Goal: Communication & Community: Answer question/provide support

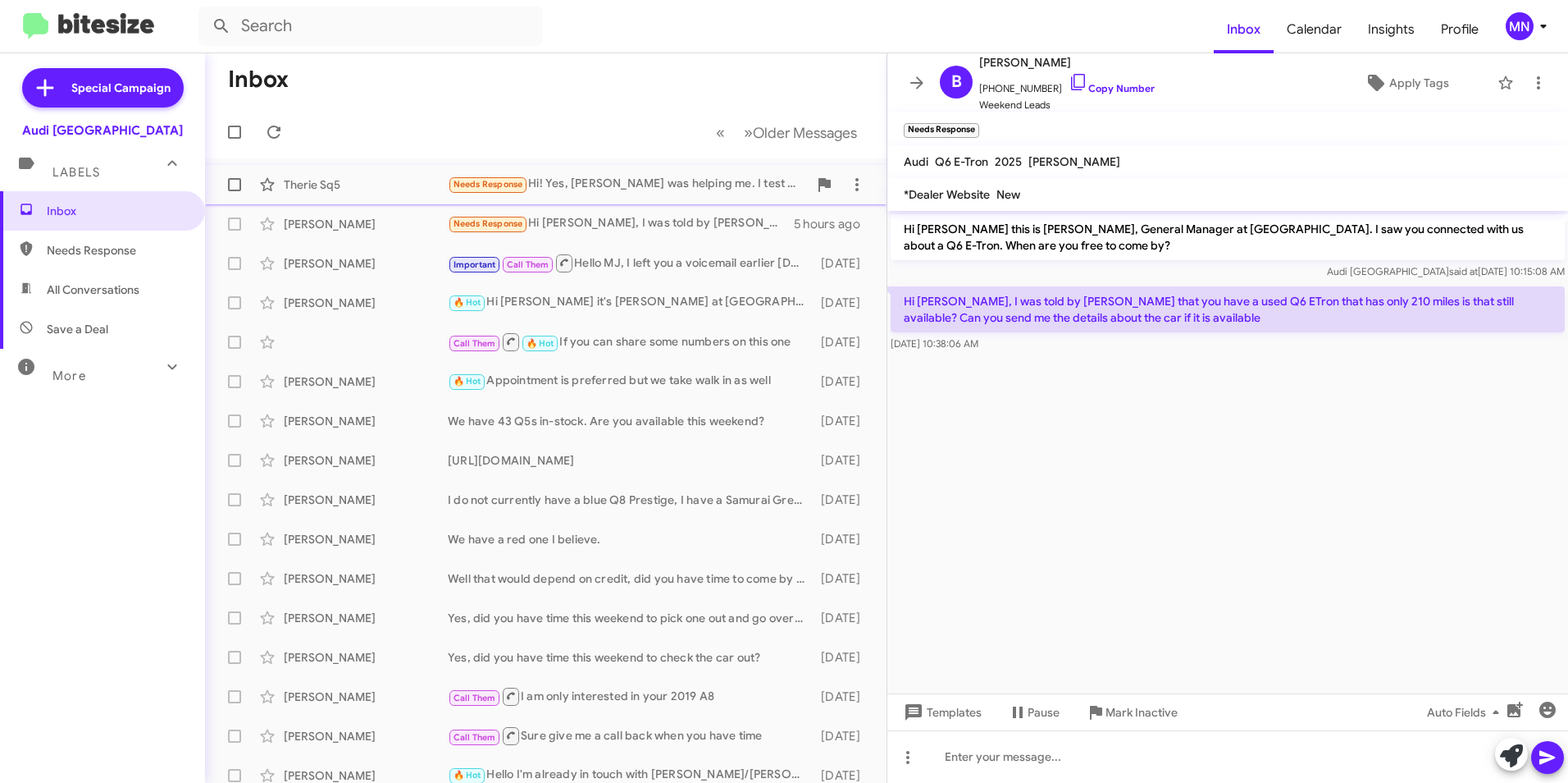
click at [692, 186] on div "Needs Response Hi! Yes, [PERSON_NAME] was helping me. I test drove the all new …" at bounding box center [627, 183] width 360 height 19
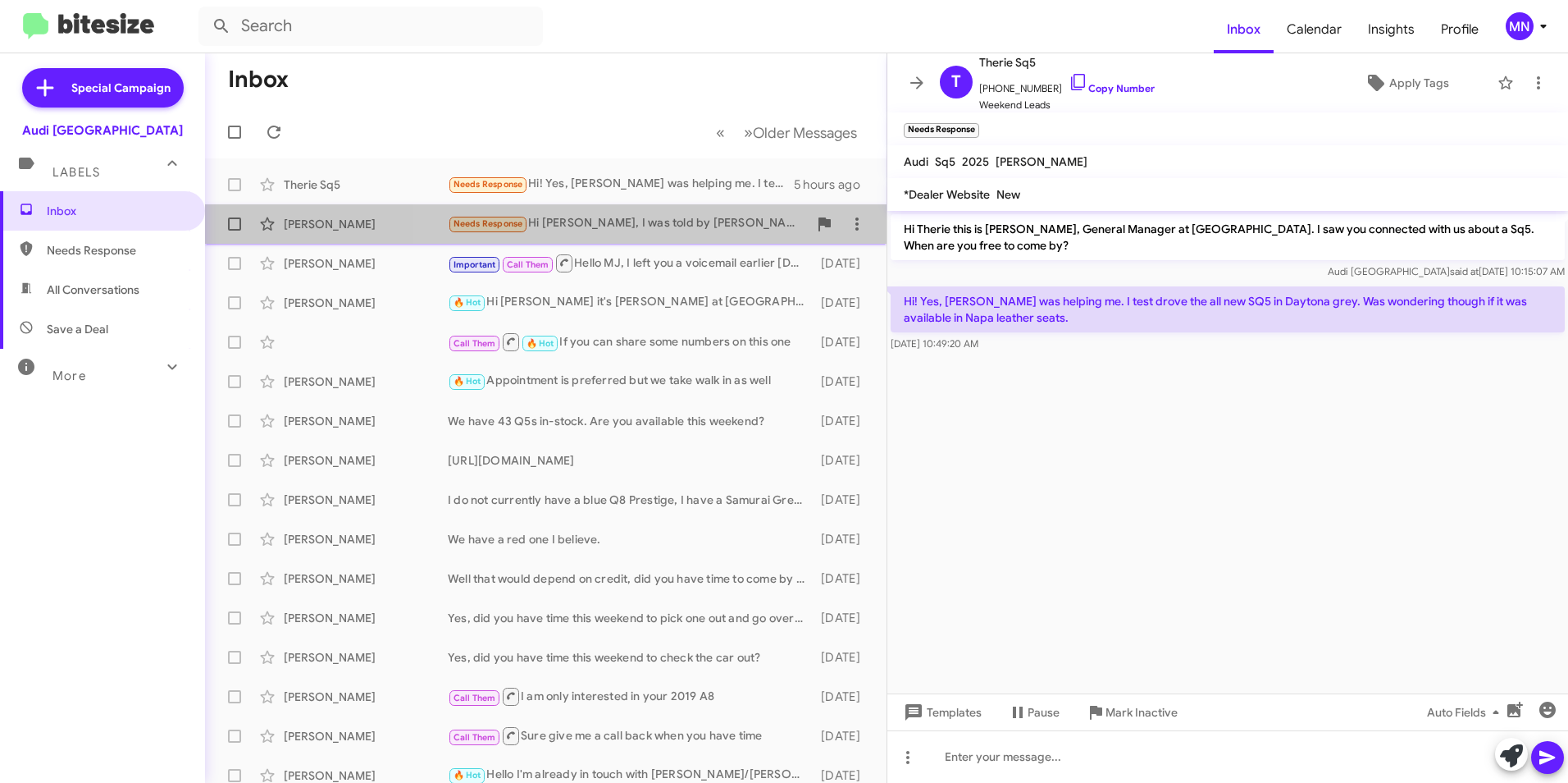
click at [687, 217] on div "Needs Response Hi [PERSON_NAME], I was told by [PERSON_NAME] that you have a us…" at bounding box center [627, 223] width 360 height 19
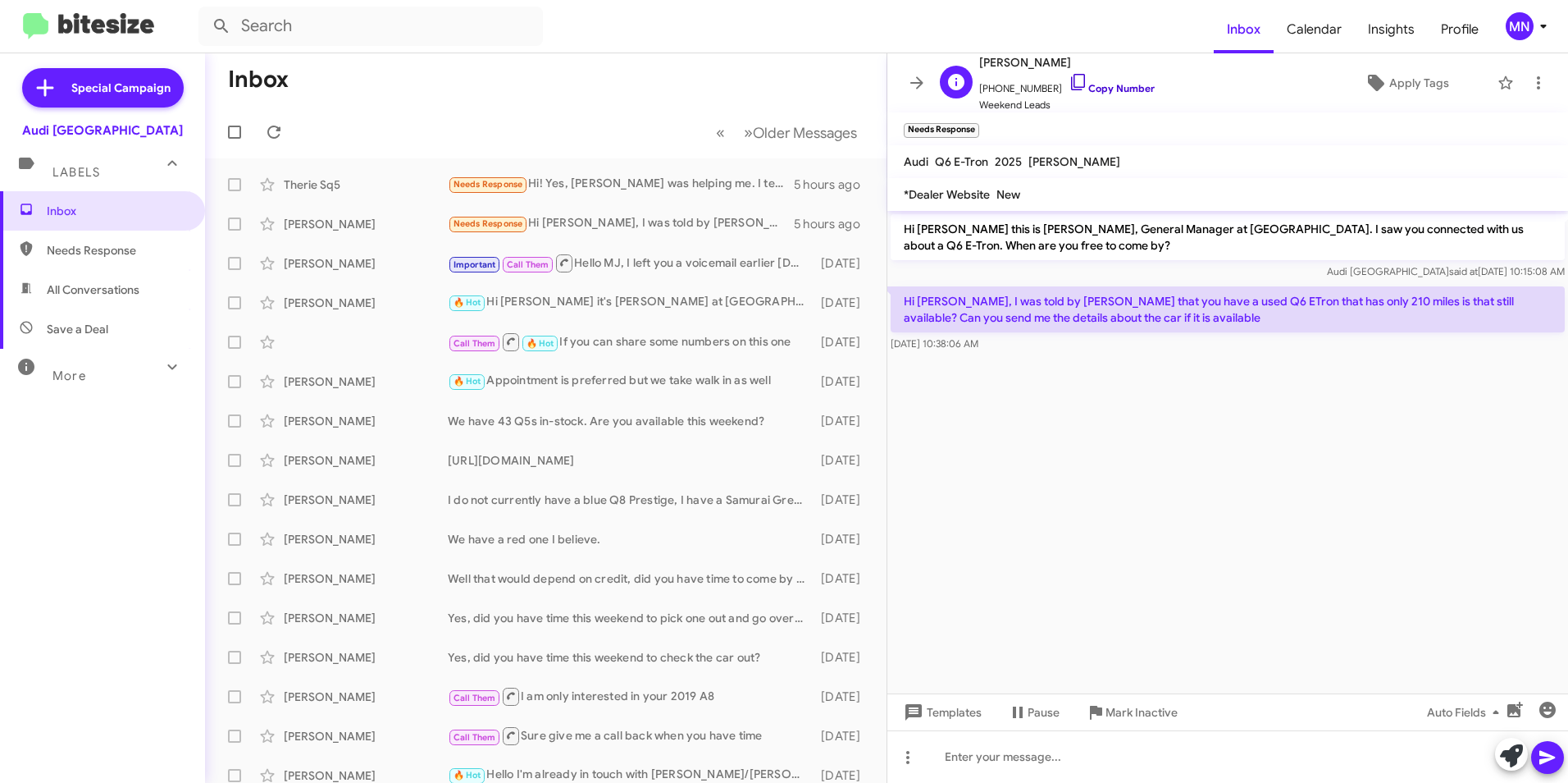
click at [1068, 83] on icon at bounding box center [1078, 82] width 20 height 20
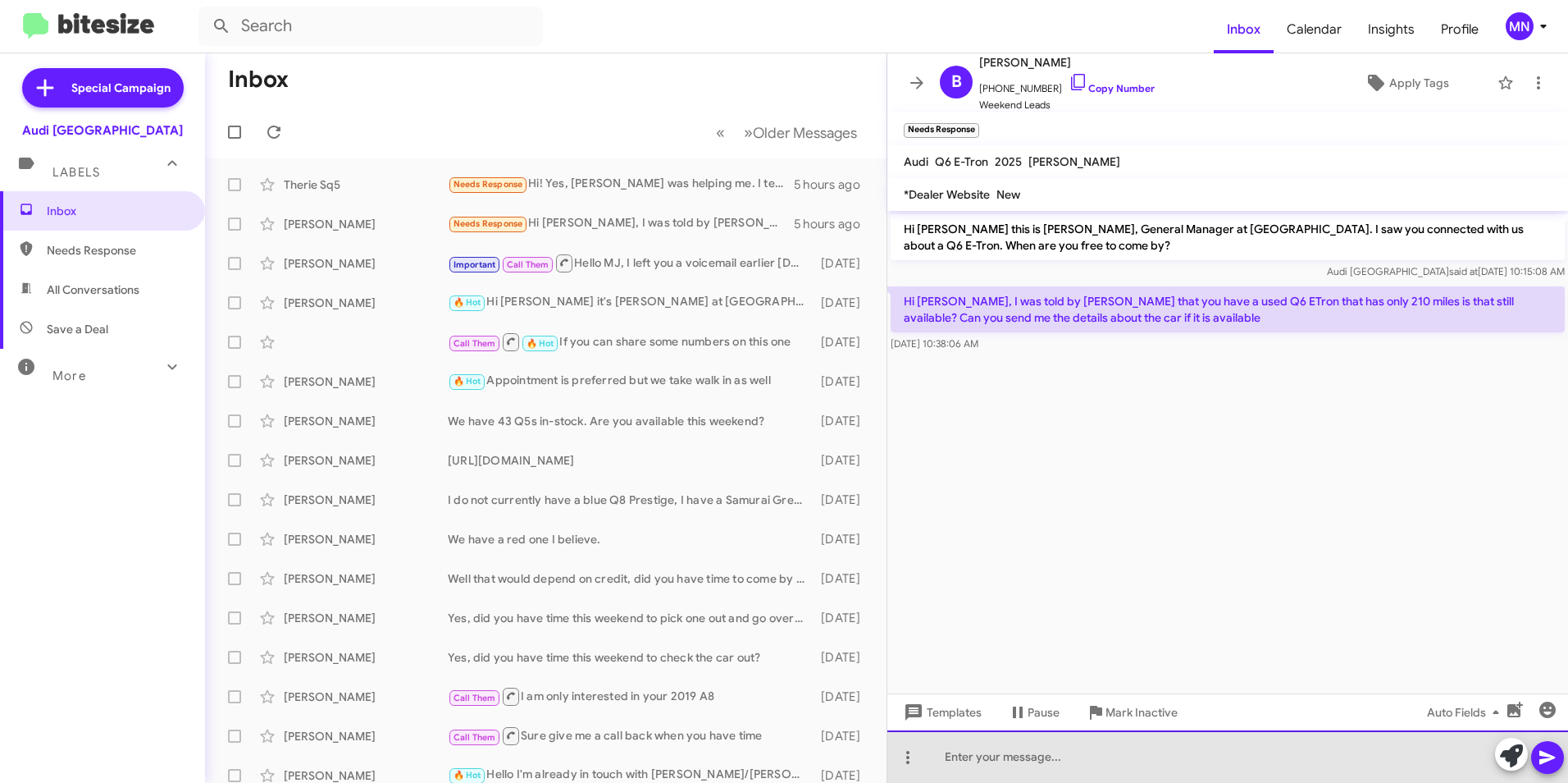
click at [952, 753] on div at bounding box center [1227, 756] width 680 height 52
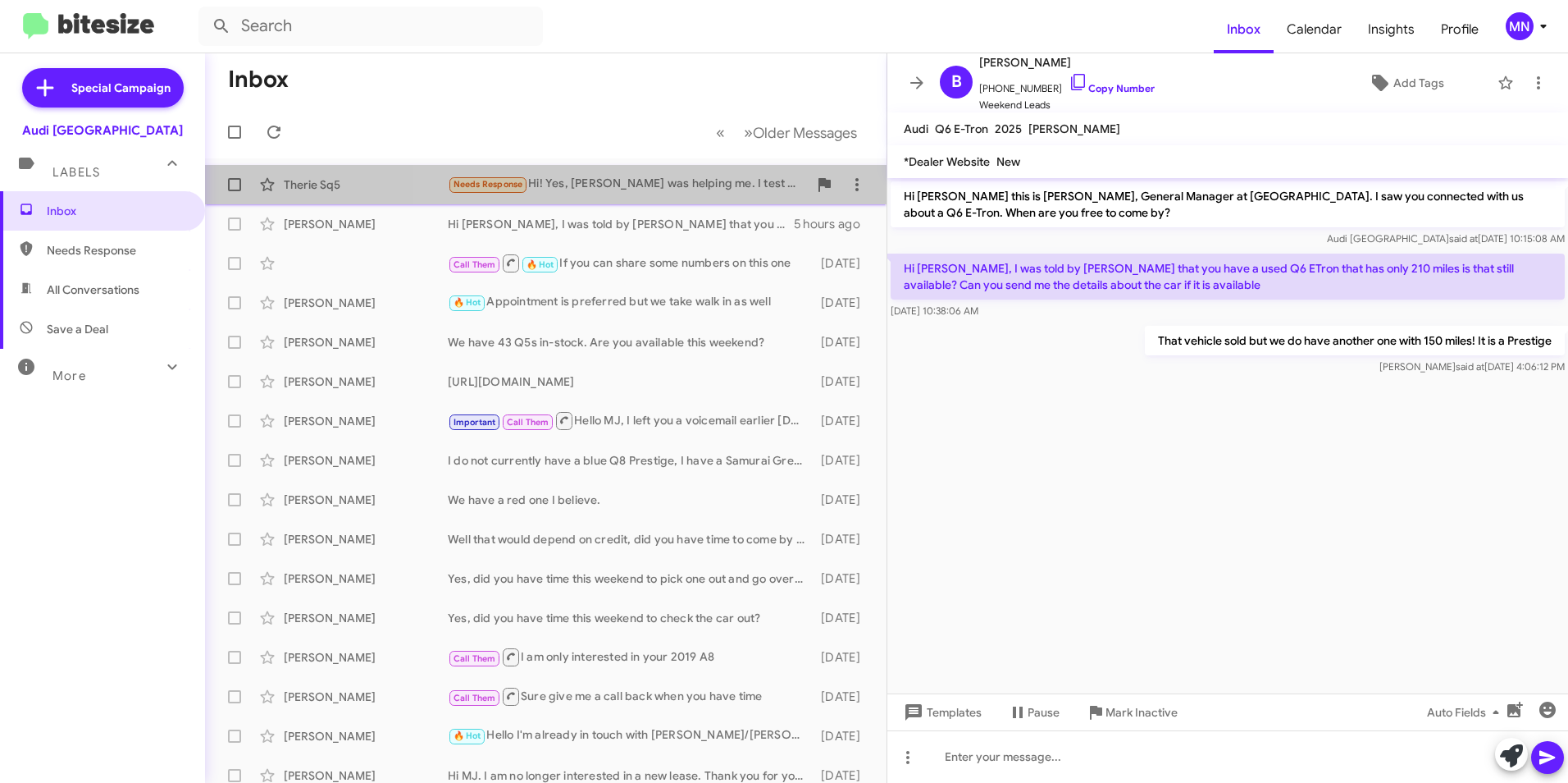
click at [681, 180] on div "Needs Response Hi! Yes, [PERSON_NAME] was helping me. I test drove the all new …" at bounding box center [627, 183] width 360 height 19
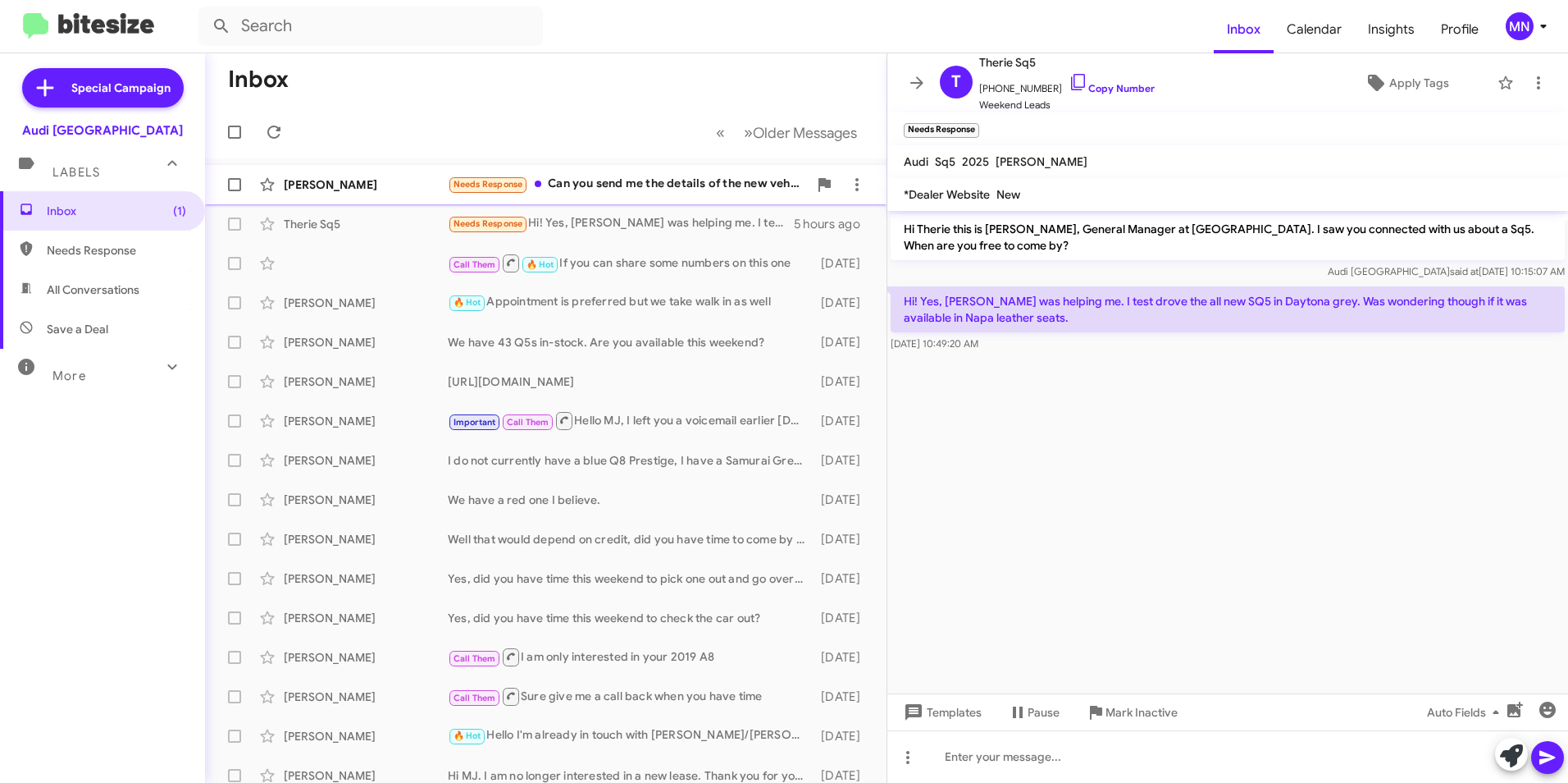
click at [641, 180] on div "Needs Response Can you send me the details of the new vehicle" at bounding box center [627, 183] width 360 height 19
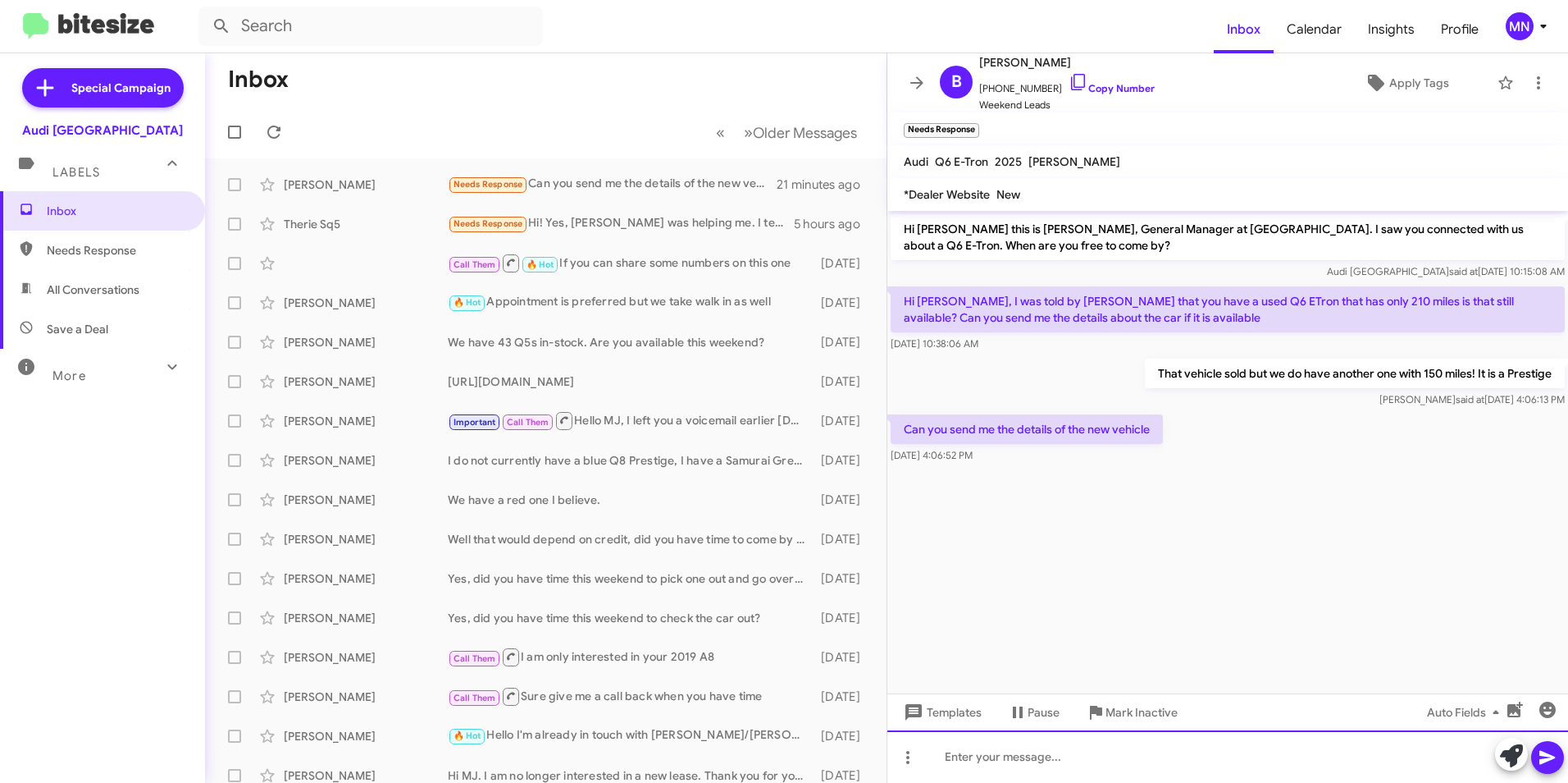
click at [1077, 754] on div at bounding box center [1227, 756] width 680 height 52
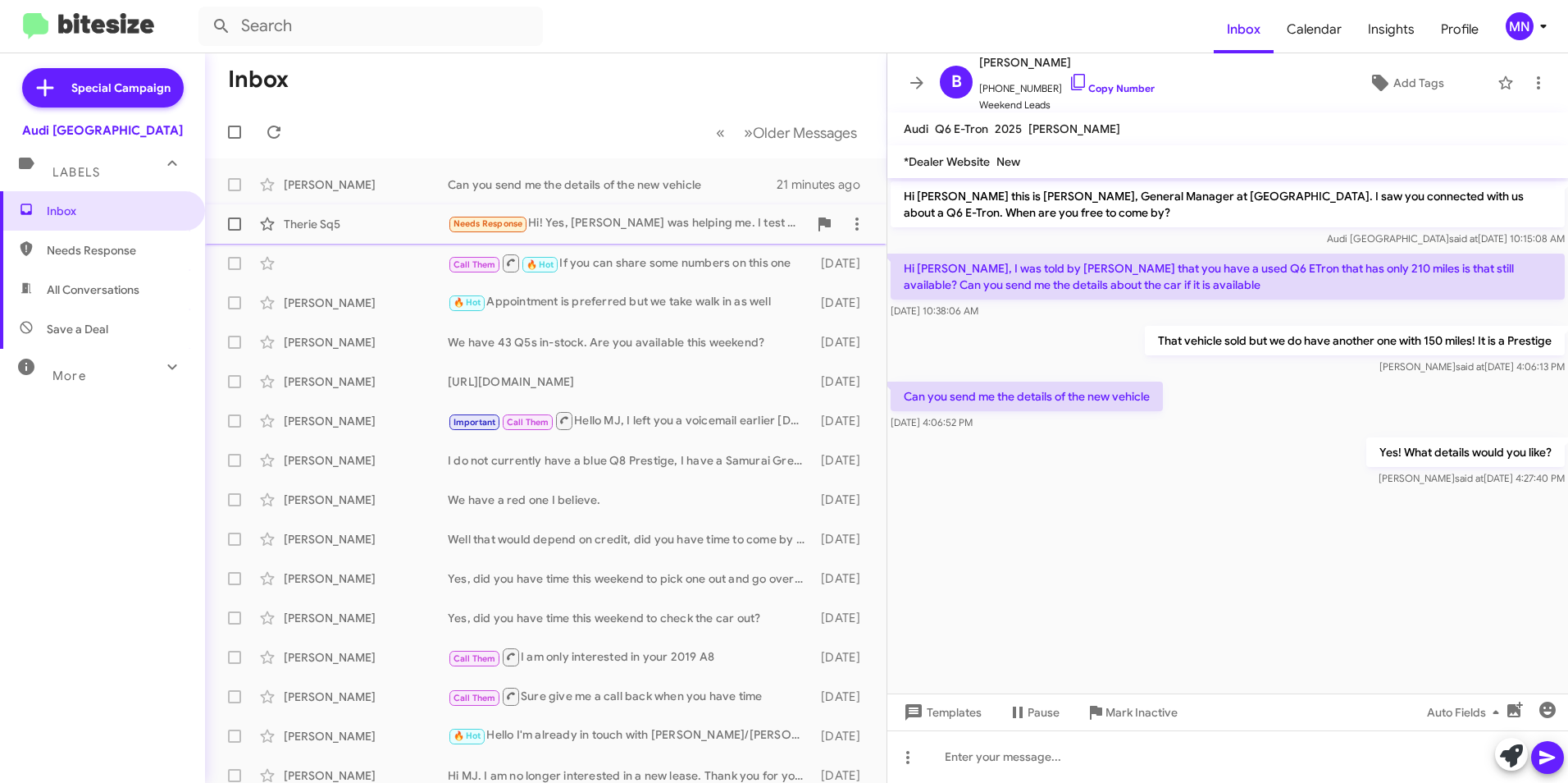
click at [707, 225] on div "Needs Response Hi! Yes, [PERSON_NAME] was helping me. I test drove the all new …" at bounding box center [627, 223] width 360 height 19
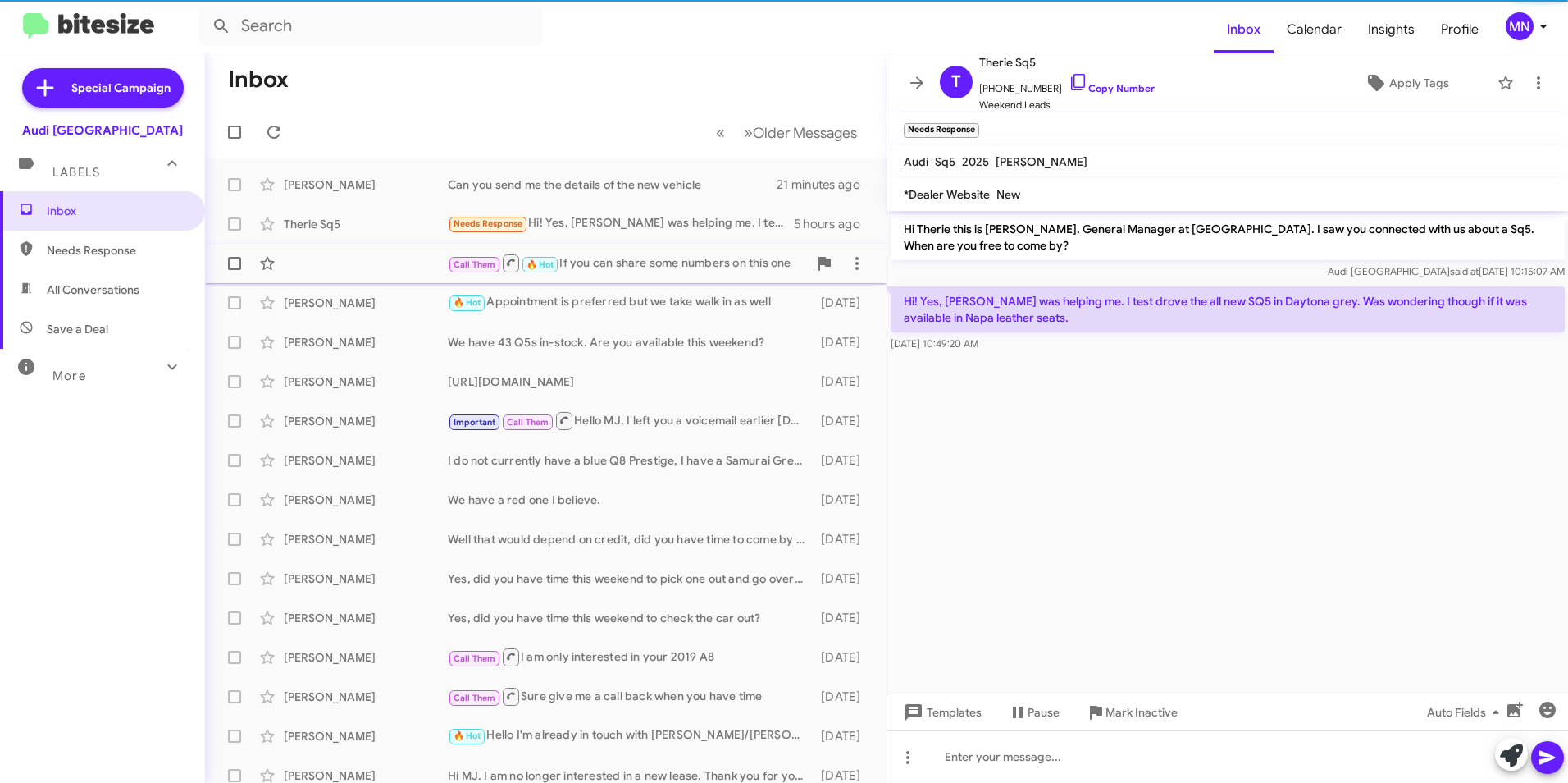
click at [712, 267] on div "Call Them 🔥 Hot If you can share some numbers on this one" at bounding box center [627, 262] width 360 height 21
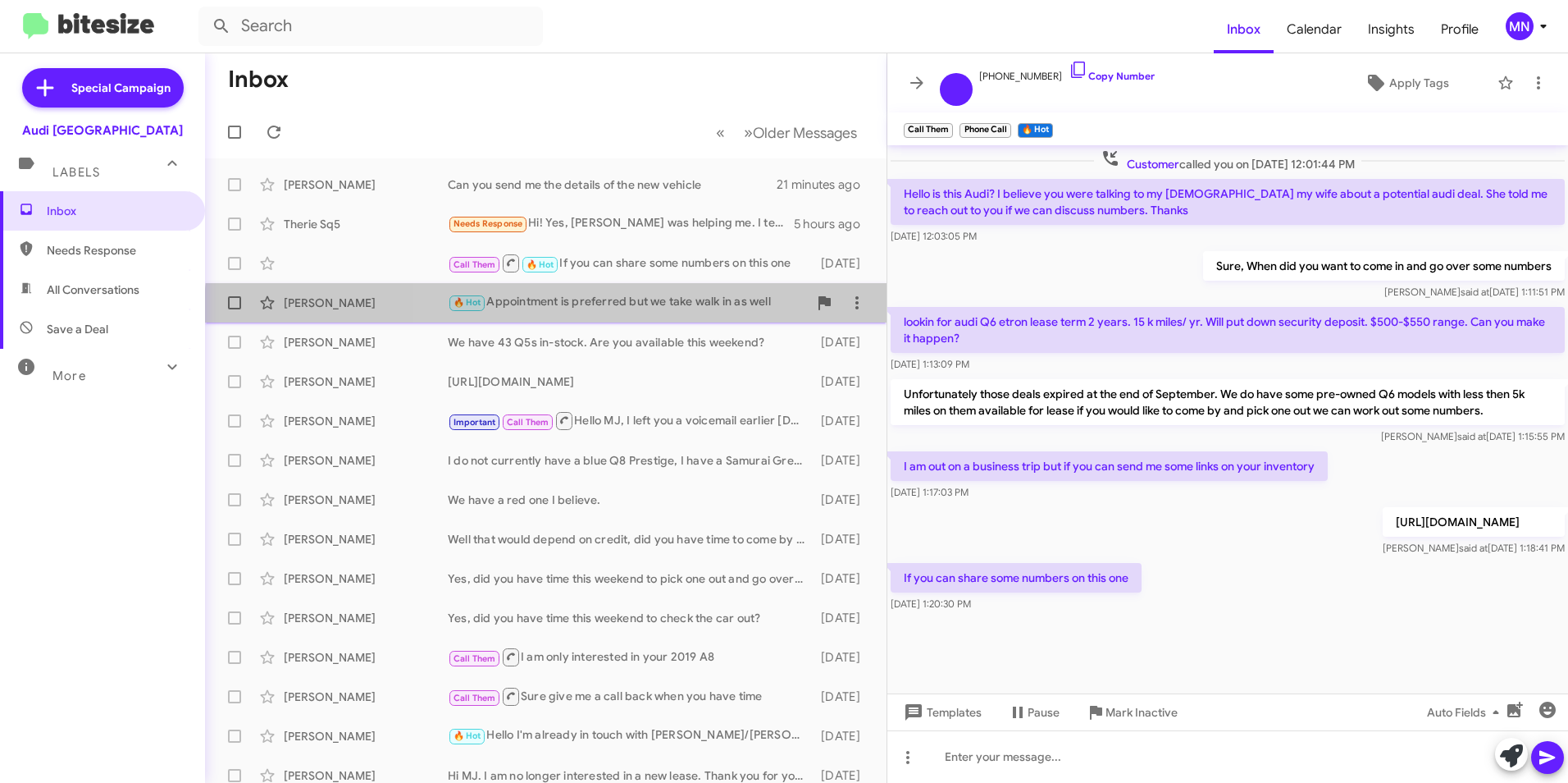
click at [714, 316] on div "Boyuan Li 🔥 Hot Appointment is preferred but we take walk in as well [DATE]" at bounding box center [545, 302] width 655 height 32
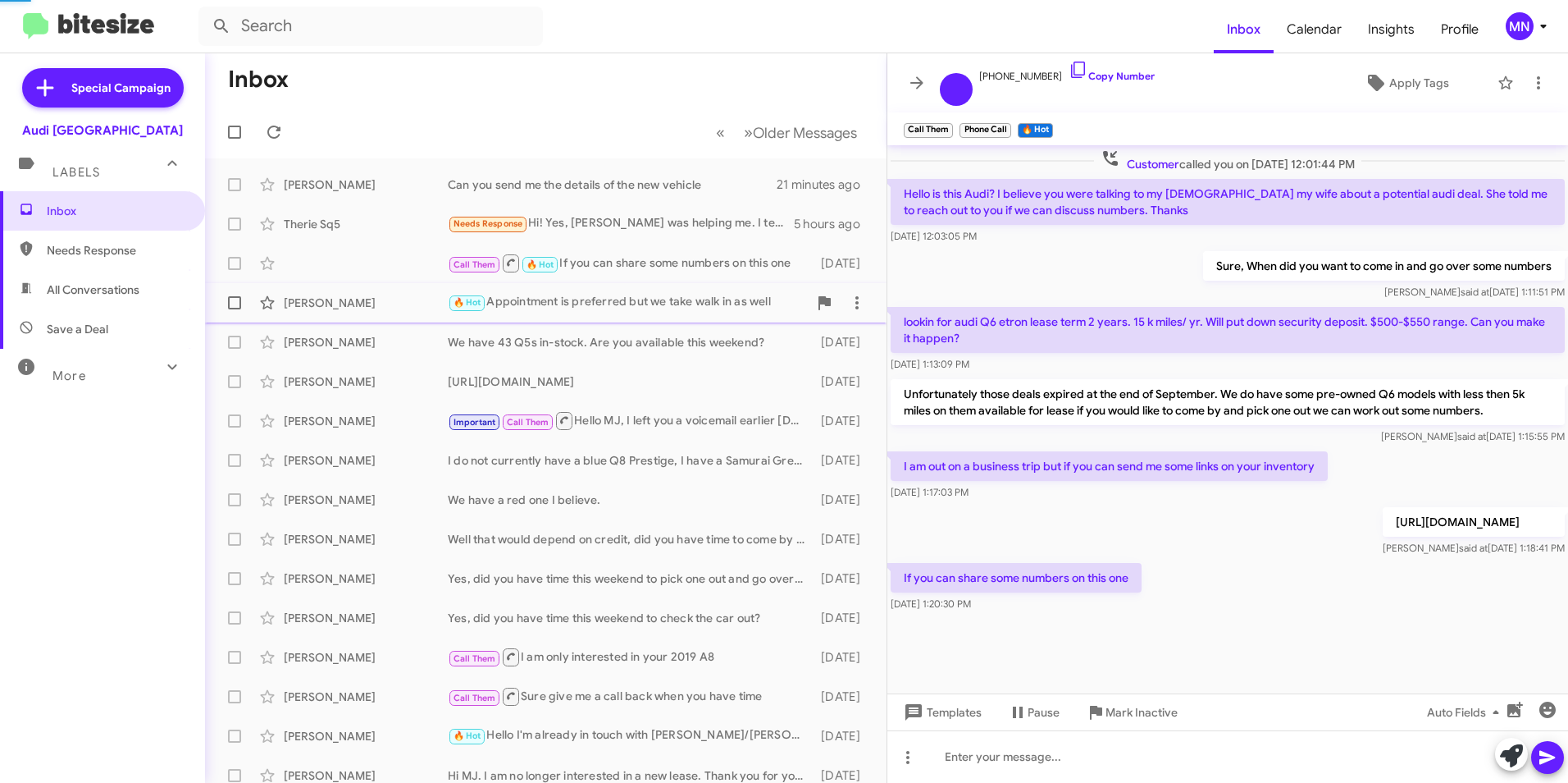
scroll to position [122, 0]
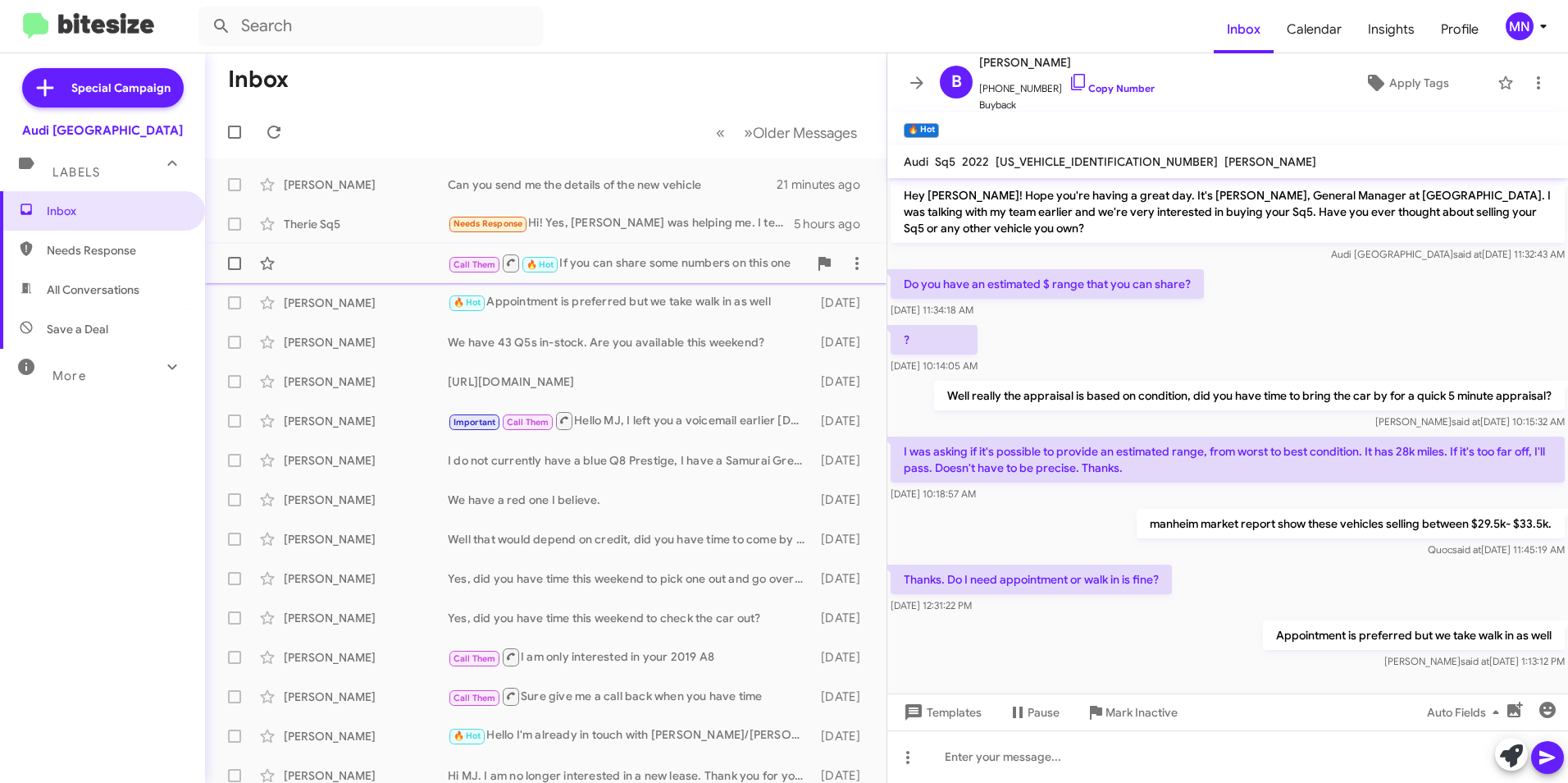
click at [729, 257] on div "Call Them 🔥 Hot If you can share some numbers on this one" at bounding box center [627, 262] width 360 height 21
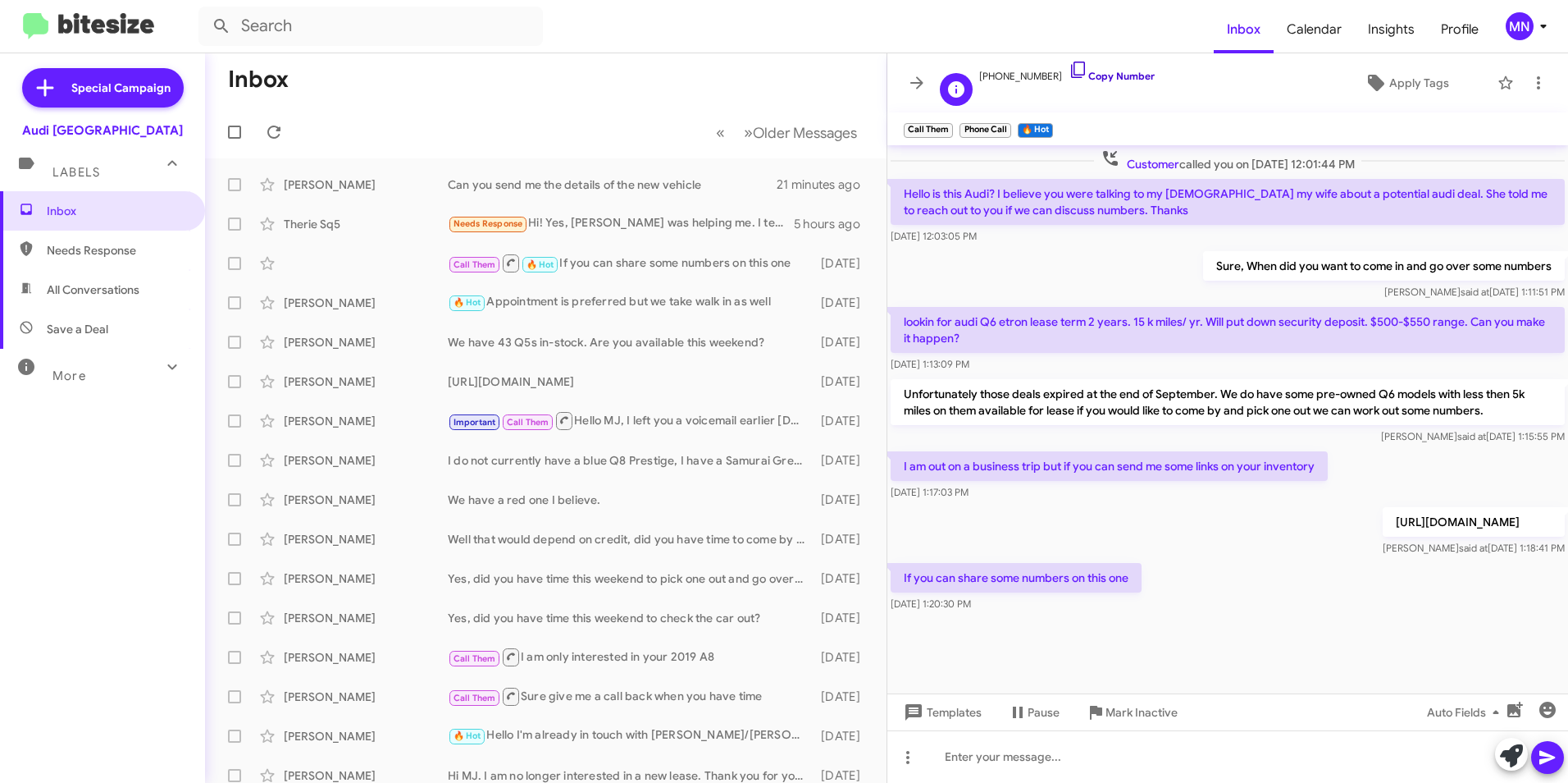
click at [1068, 68] on icon at bounding box center [1078, 70] width 20 height 20
click at [607, 434] on div "[PERSON_NAME] Important Call Them Hello MJ, I left you a voicemail earlier [DAT…" at bounding box center [545, 421] width 655 height 32
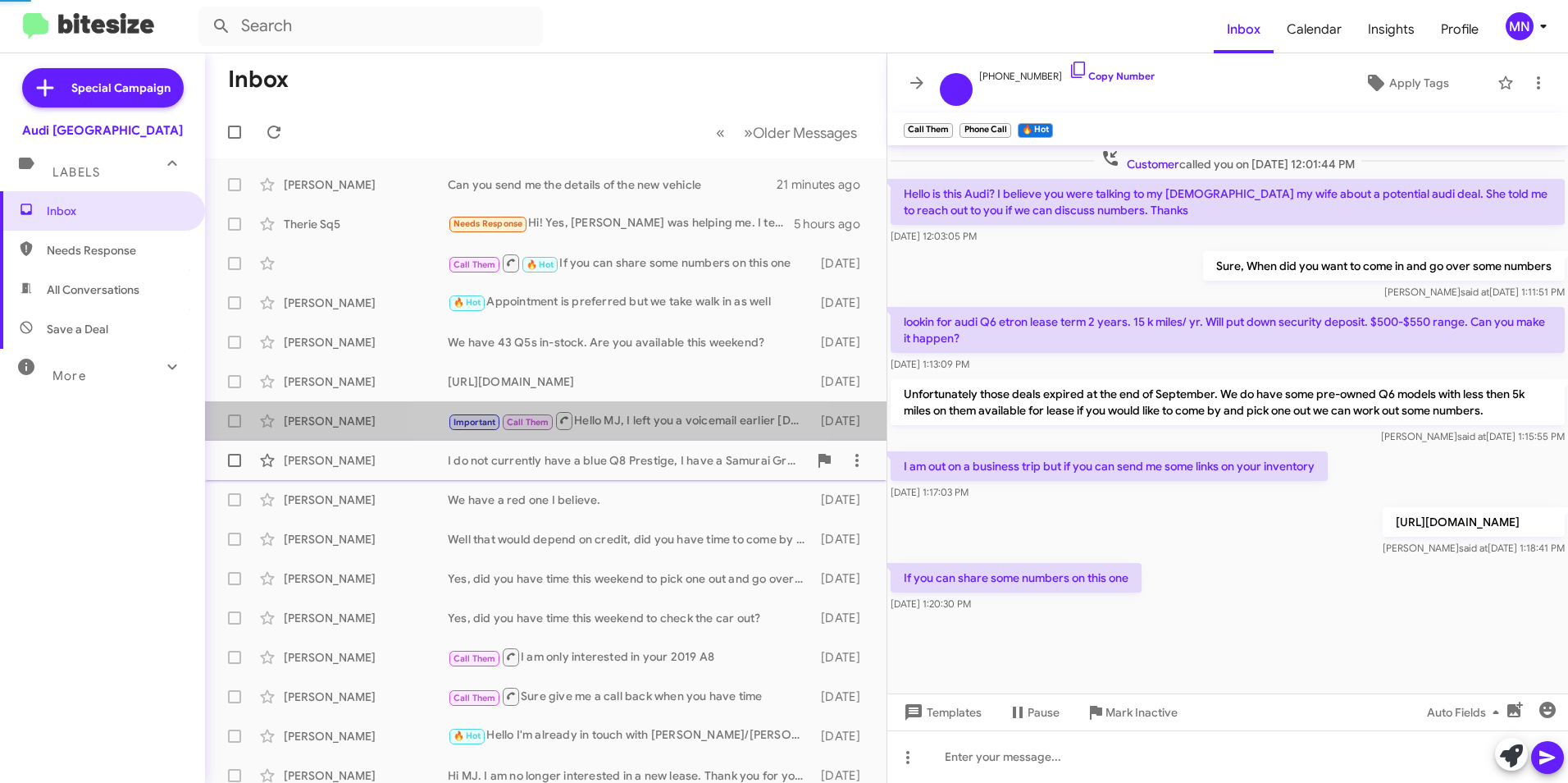
scroll to position [723, 0]
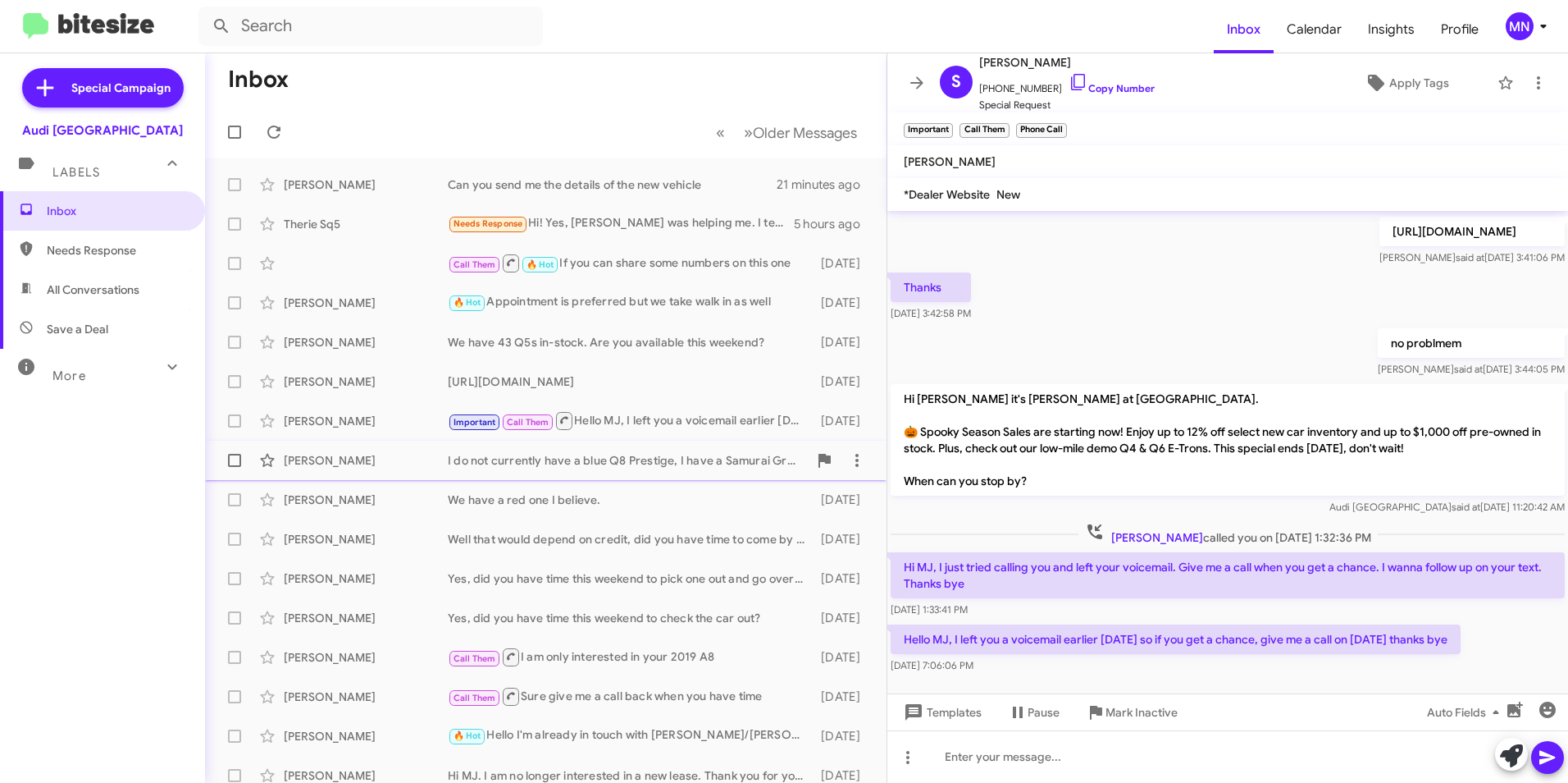
click at [684, 464] on div "I do not currently have a blue Q8 Prestige, I have a Samurai Grey color in the …" at bounding box center [627, 460] width 360 height 16
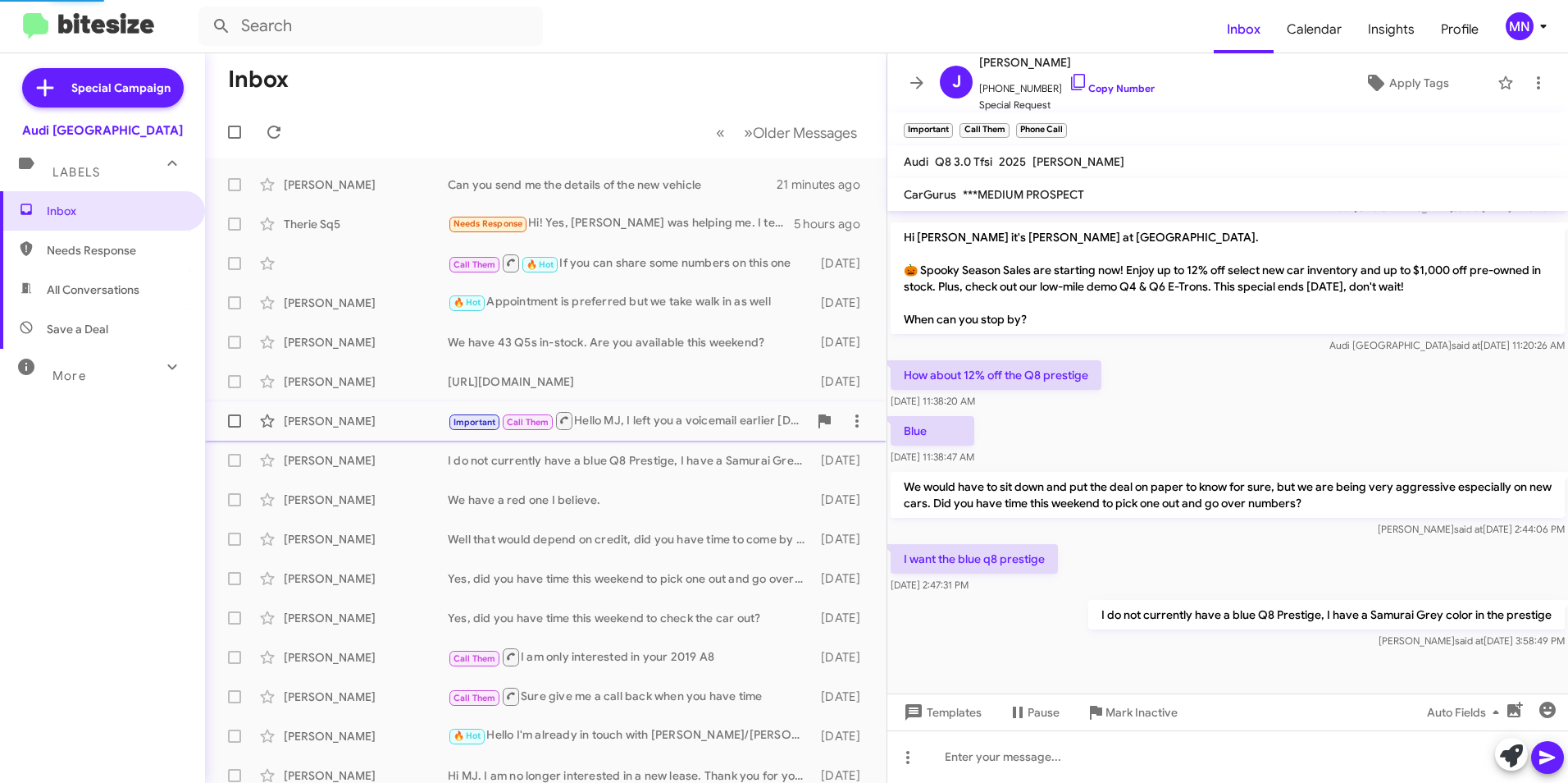
scroll to position [280, 0]
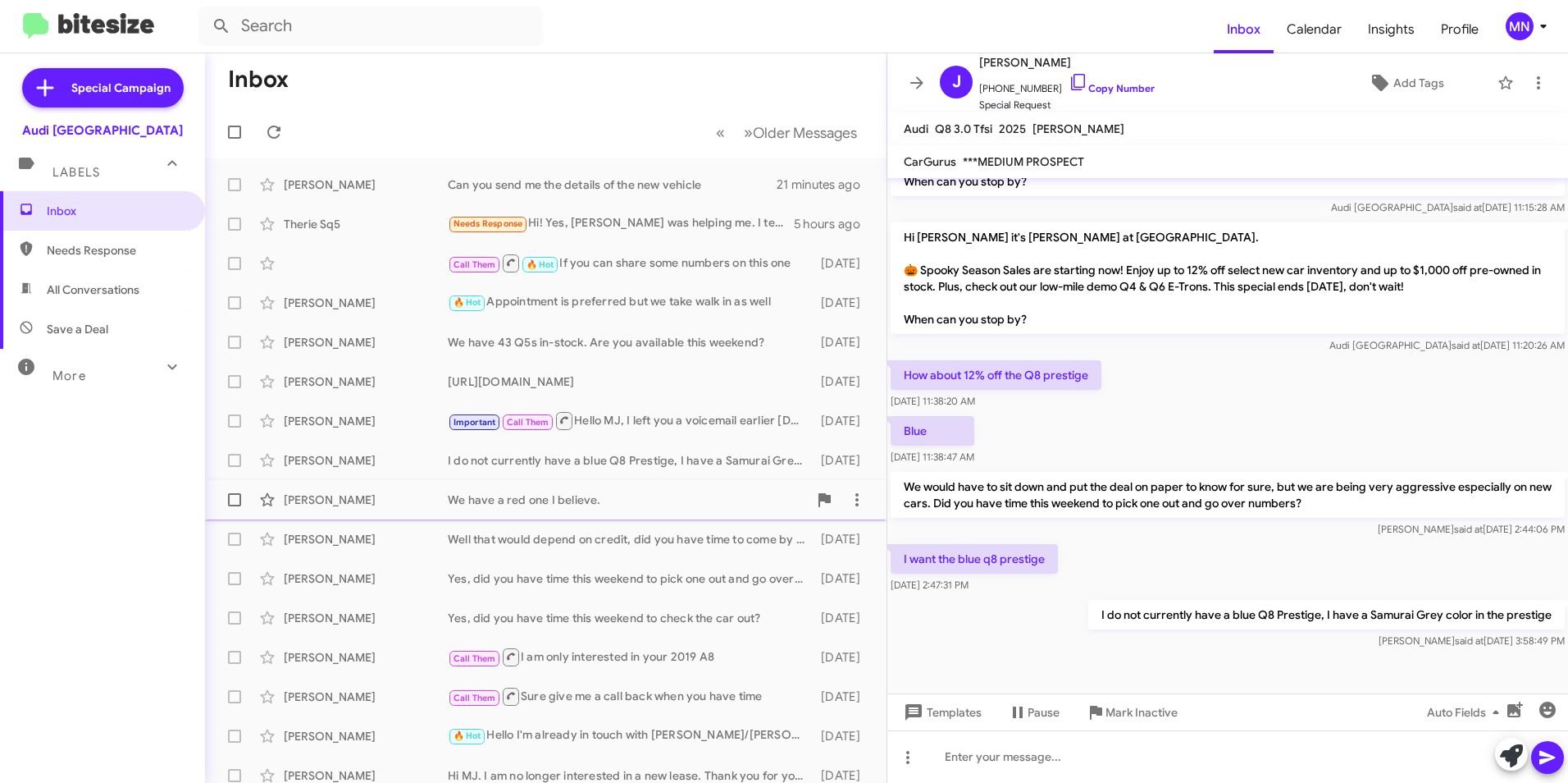
click at [689, 489] on div "[PERSON_NAME] We have a red one I believe. [DATE]" at bounding box center [545, 499] width 655 height 32
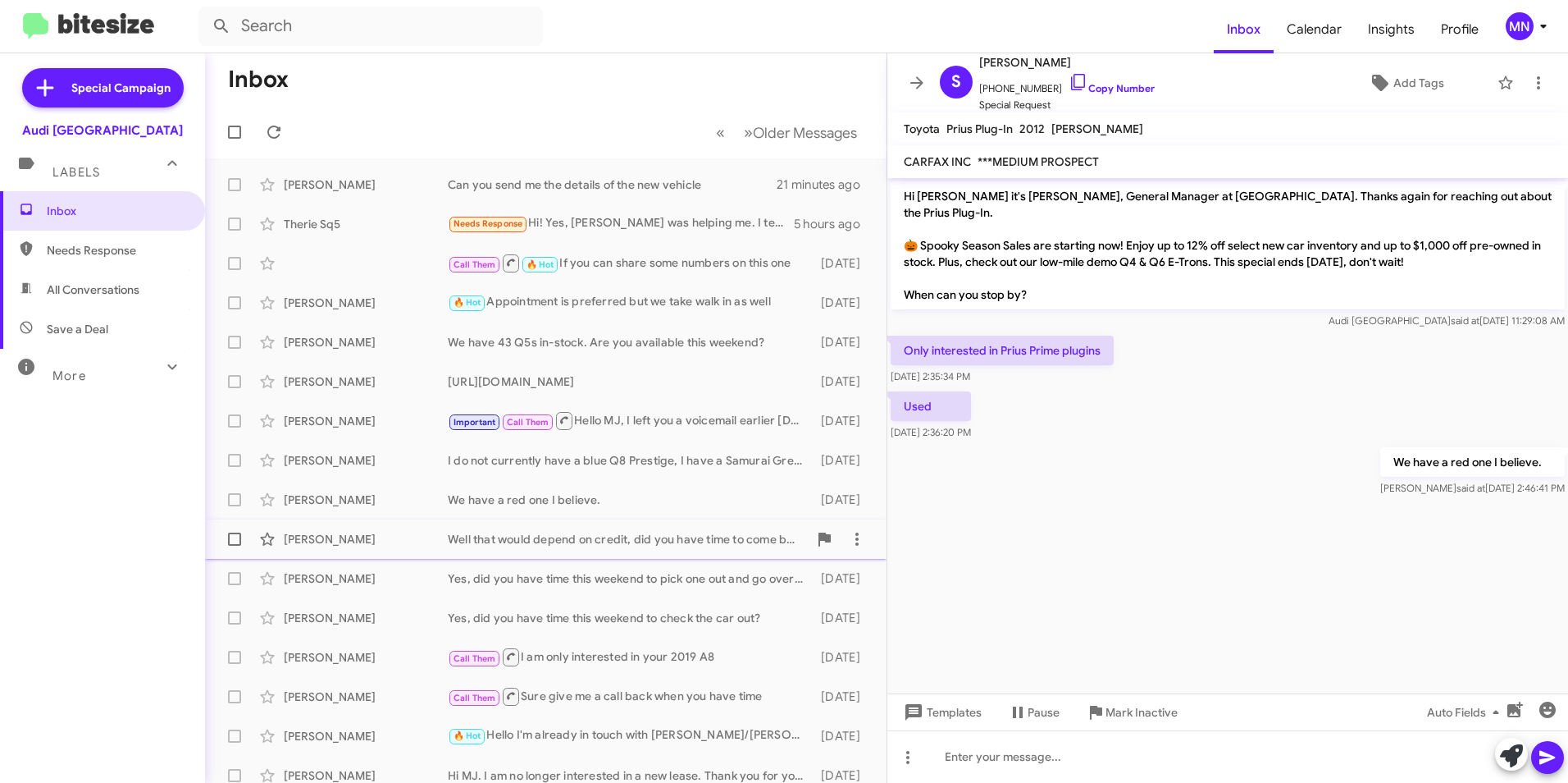
click at [679, 538] on div "Well that would depend on credit, did you have time to come by this weekend?" at bounding box center [627, 538] width 360 height 16
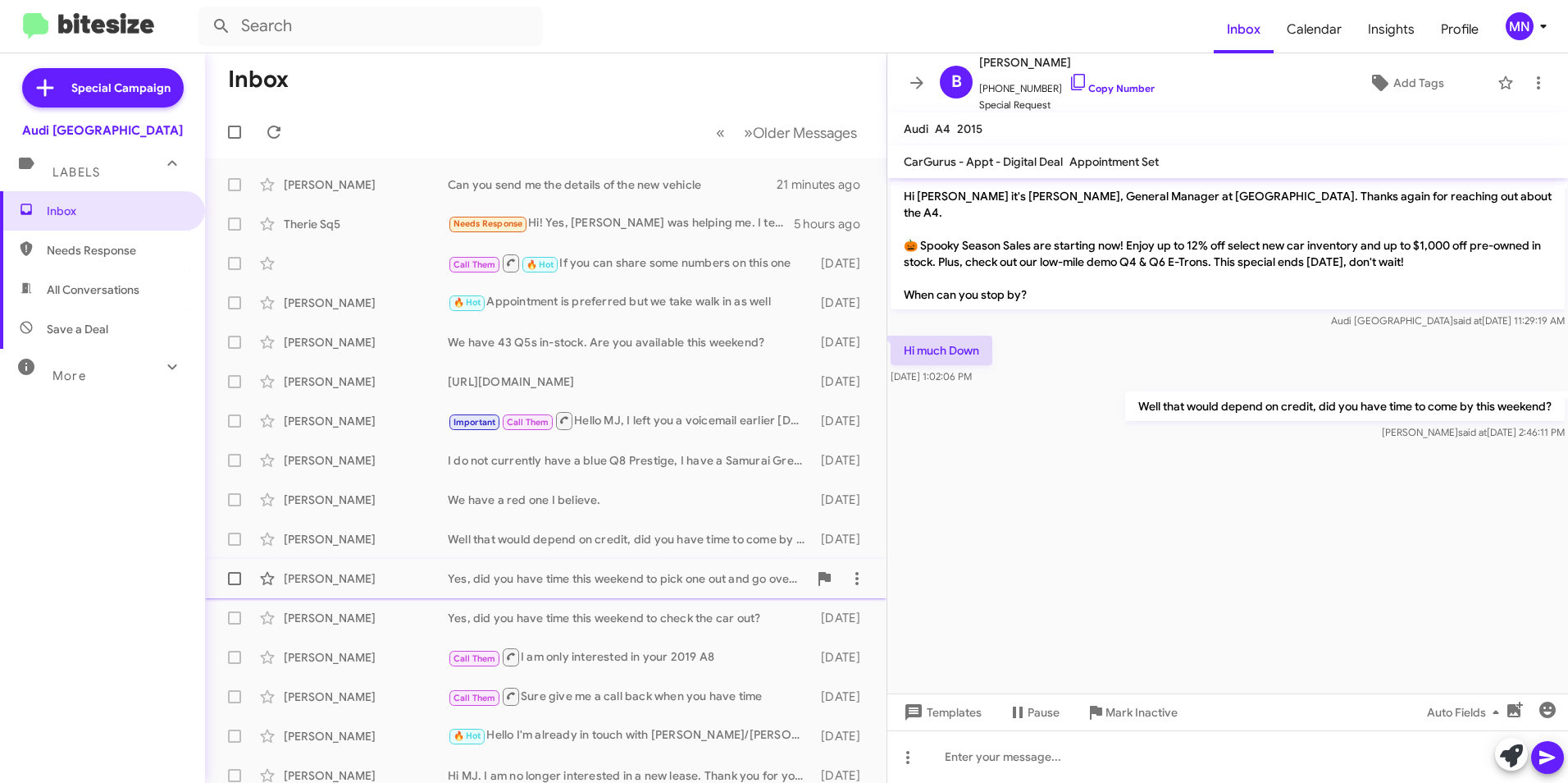
click at [687, 574] on div "Yes, did you have time this weekend to pick one out and go over numbers?" at bounding box center [627, 578] width 360 height 16
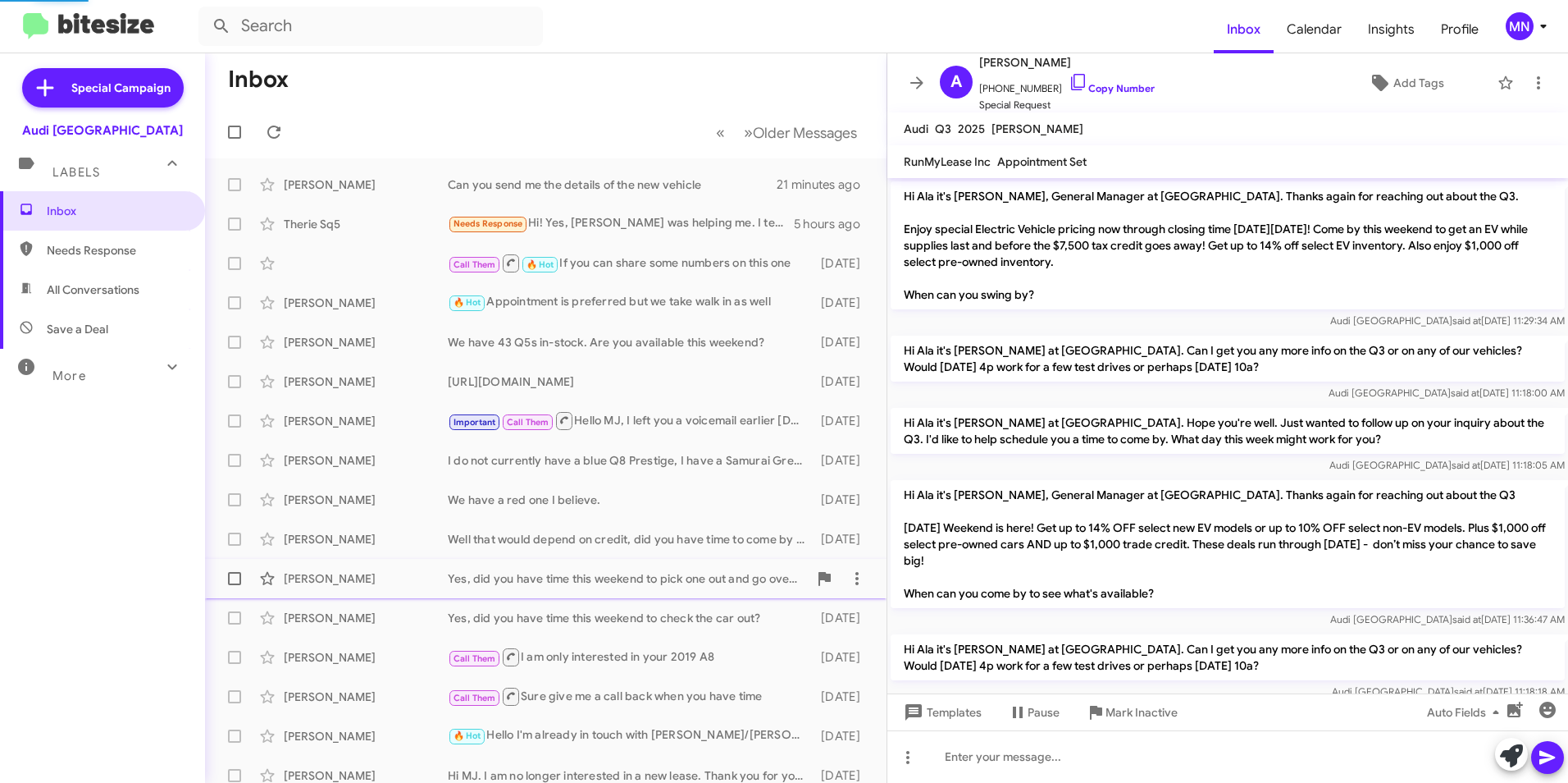
scroll to position [886, 0]
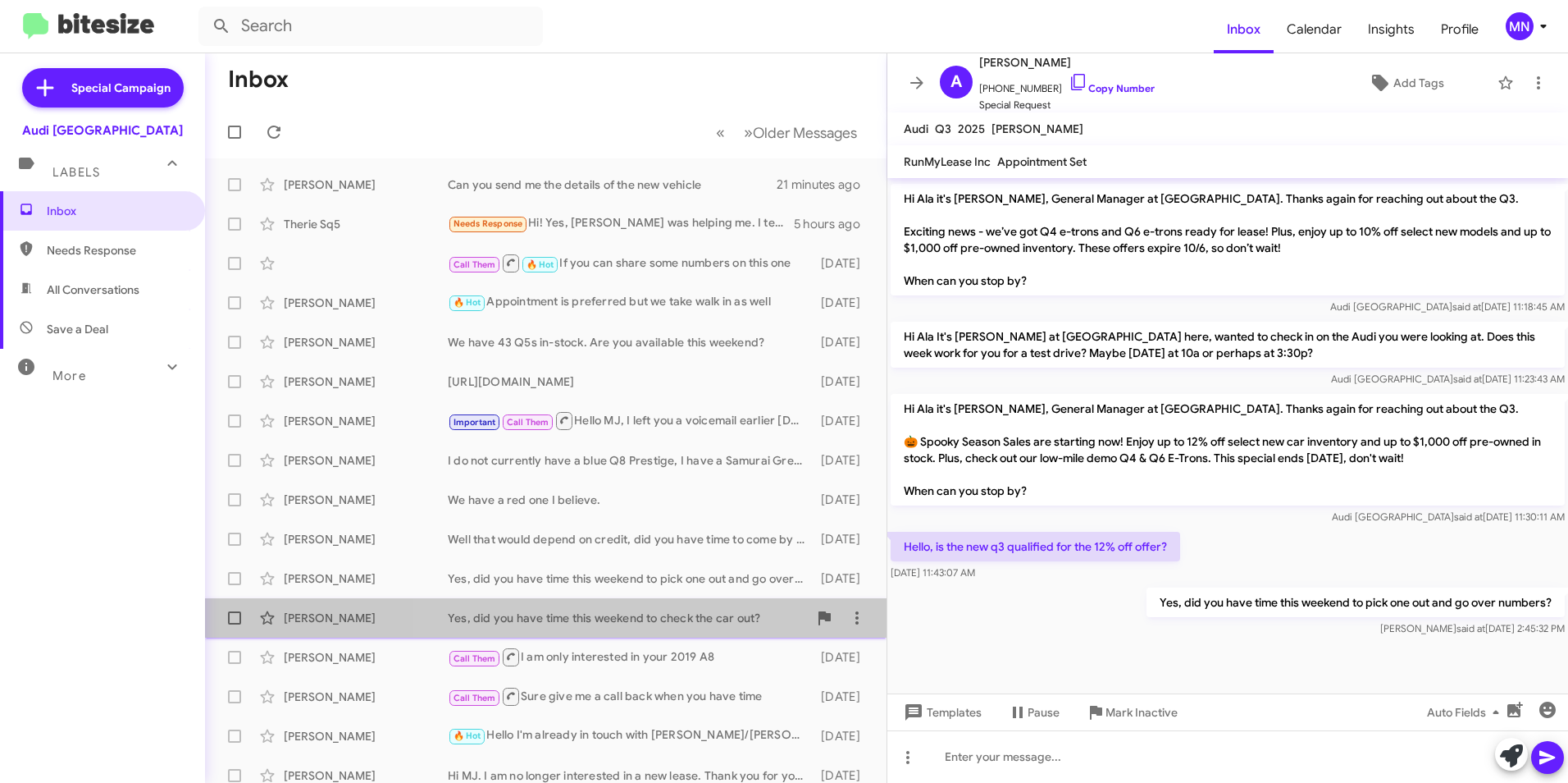
click at [688, 611] on div "Yes, did you have time this weekend to check the car out?" at bounding box center [627, 618] width 360 height 16
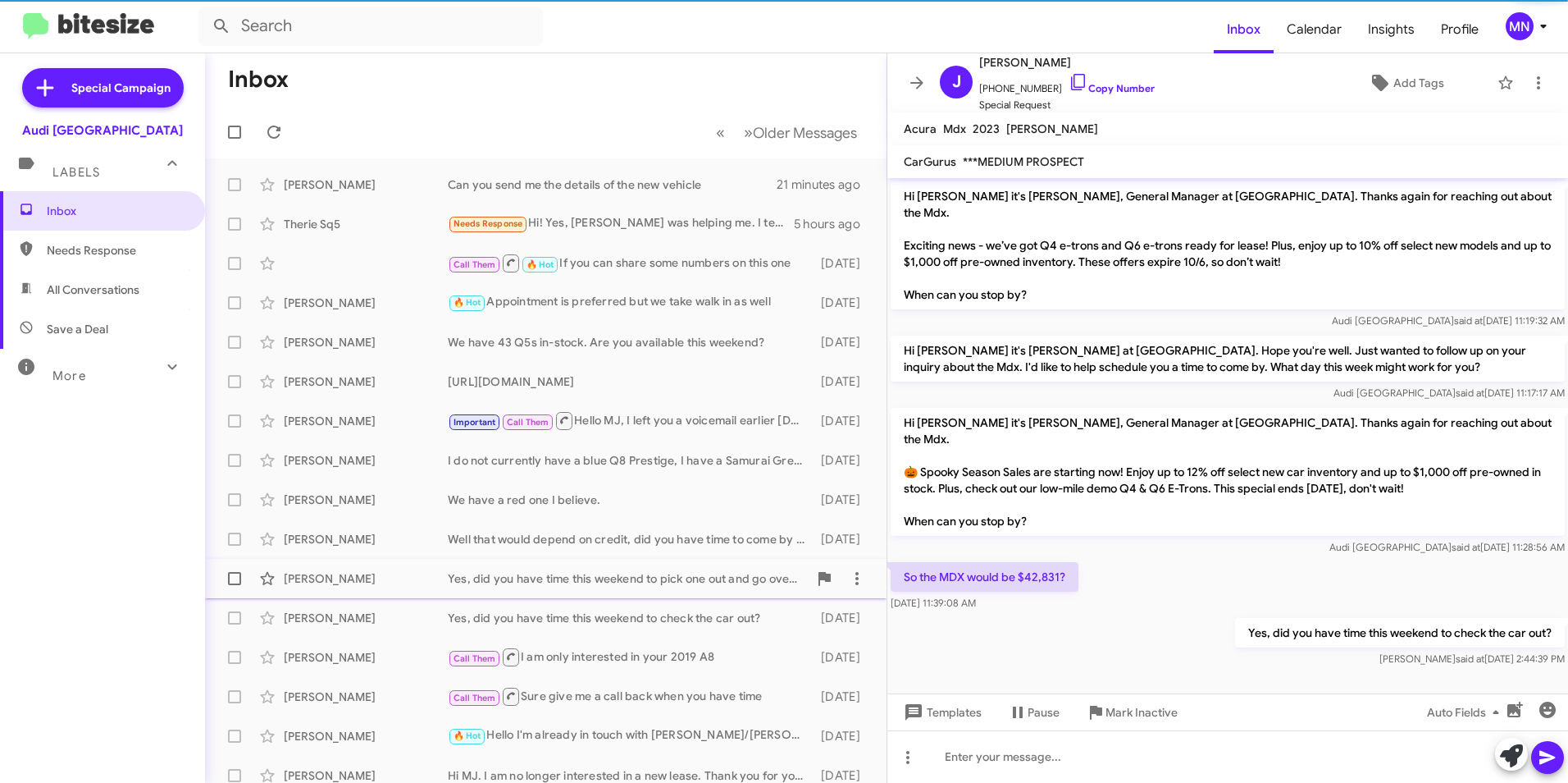
click at [692, 583] on div "Yes, did you have time this weekend to pick one out and go over numbers?" at bounding box center [627, 578] width 360 height 16
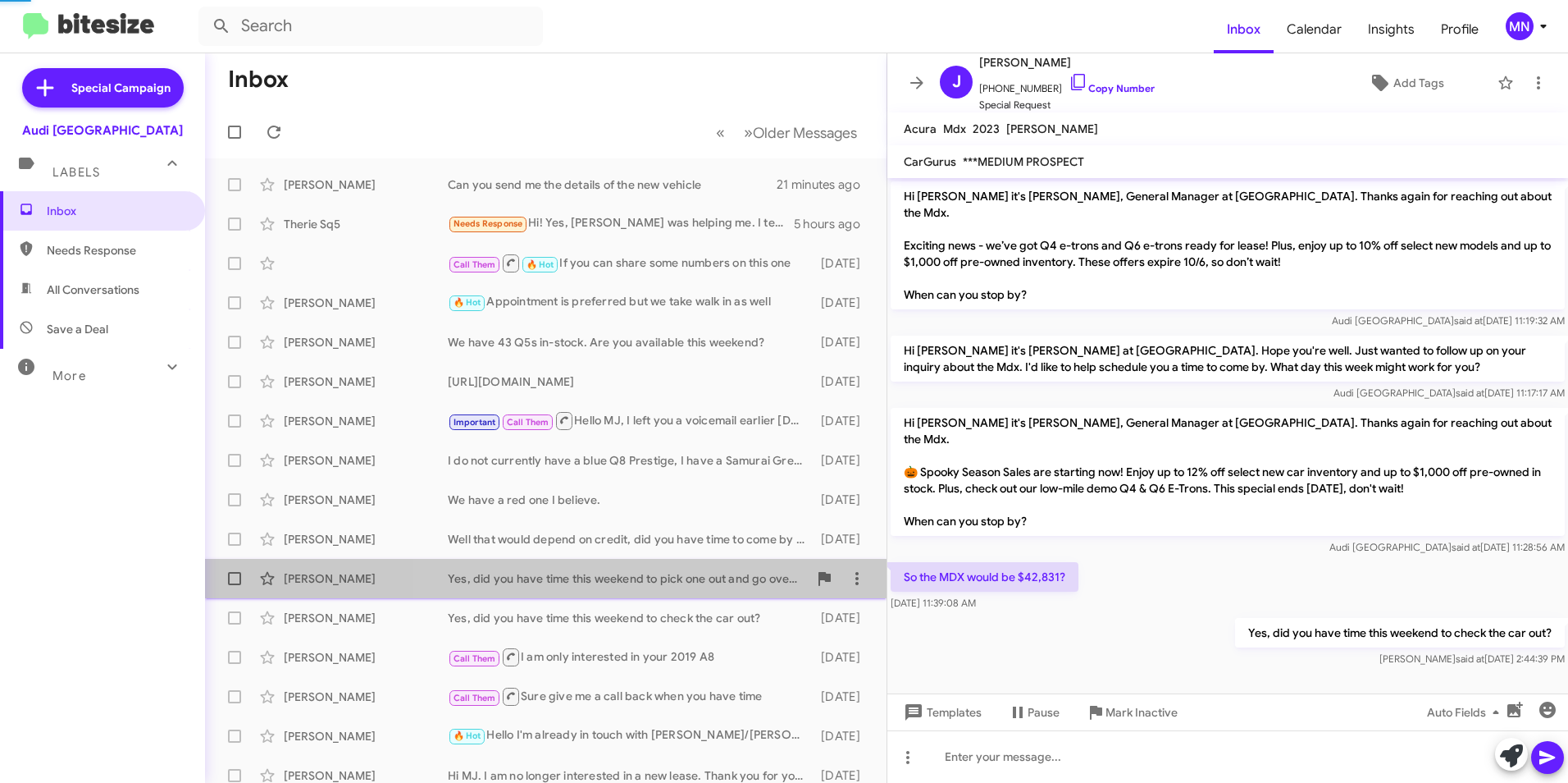
scroll to position [886, 0]
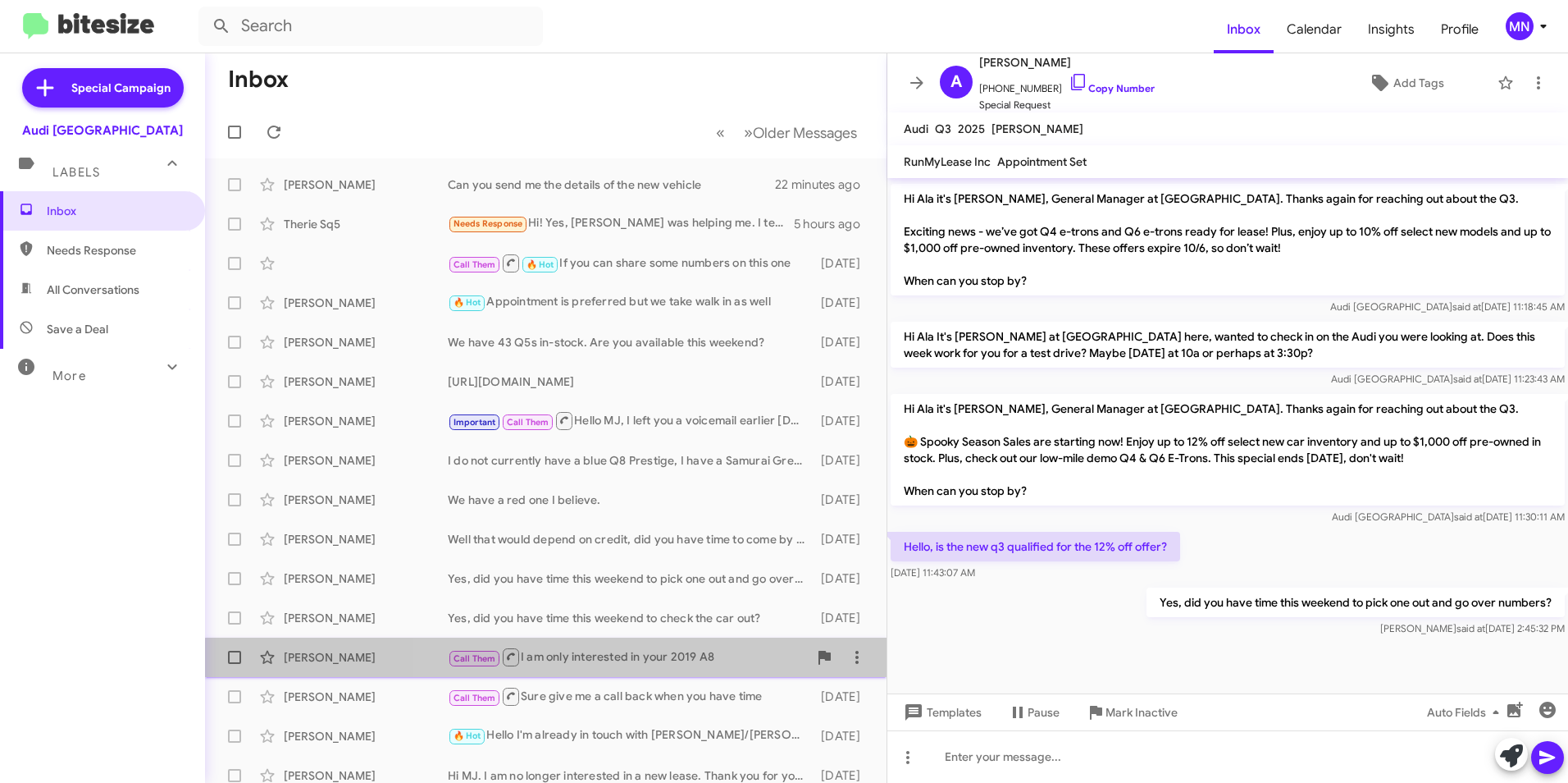
click at [687, 666] on div "Call Them I am only interested in your 2019 A8" at bounding box center [627, 656] width 360 height 21
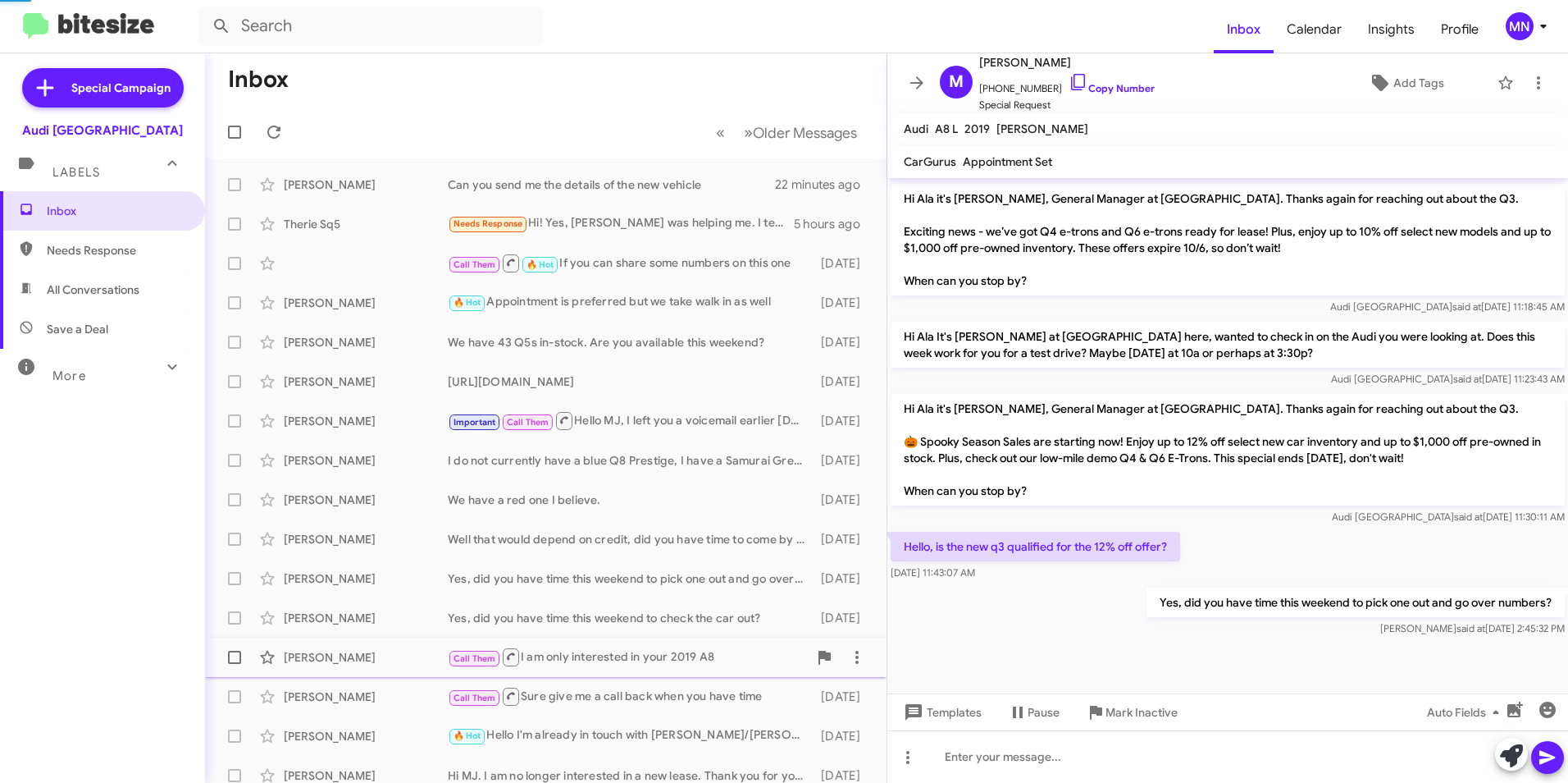
scroll to position [421, 0]
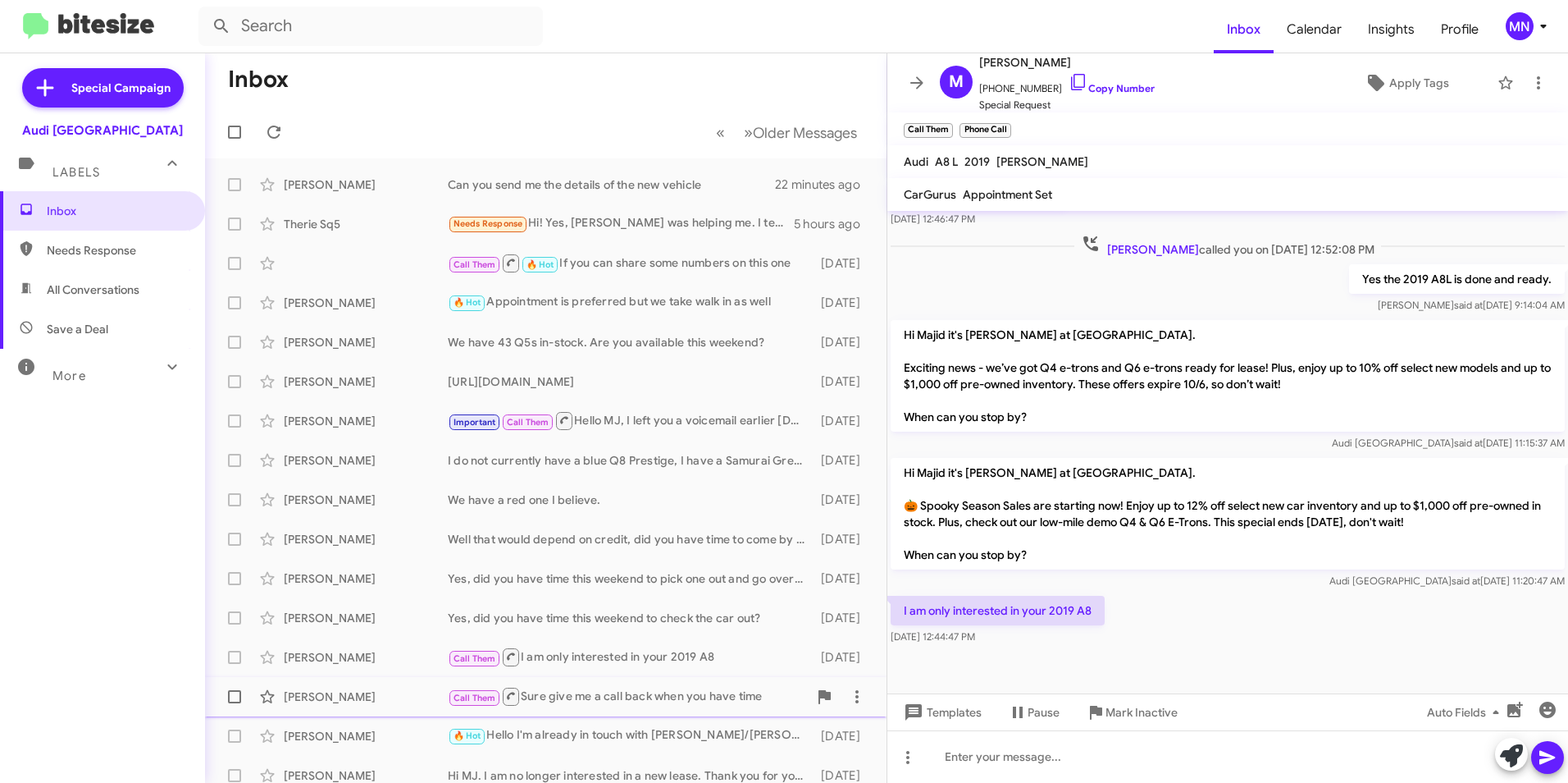
click at [681, 704] on div "Call Them Sure give me a call back when you have time" at bounding box center [627, 696] width 360 height 21
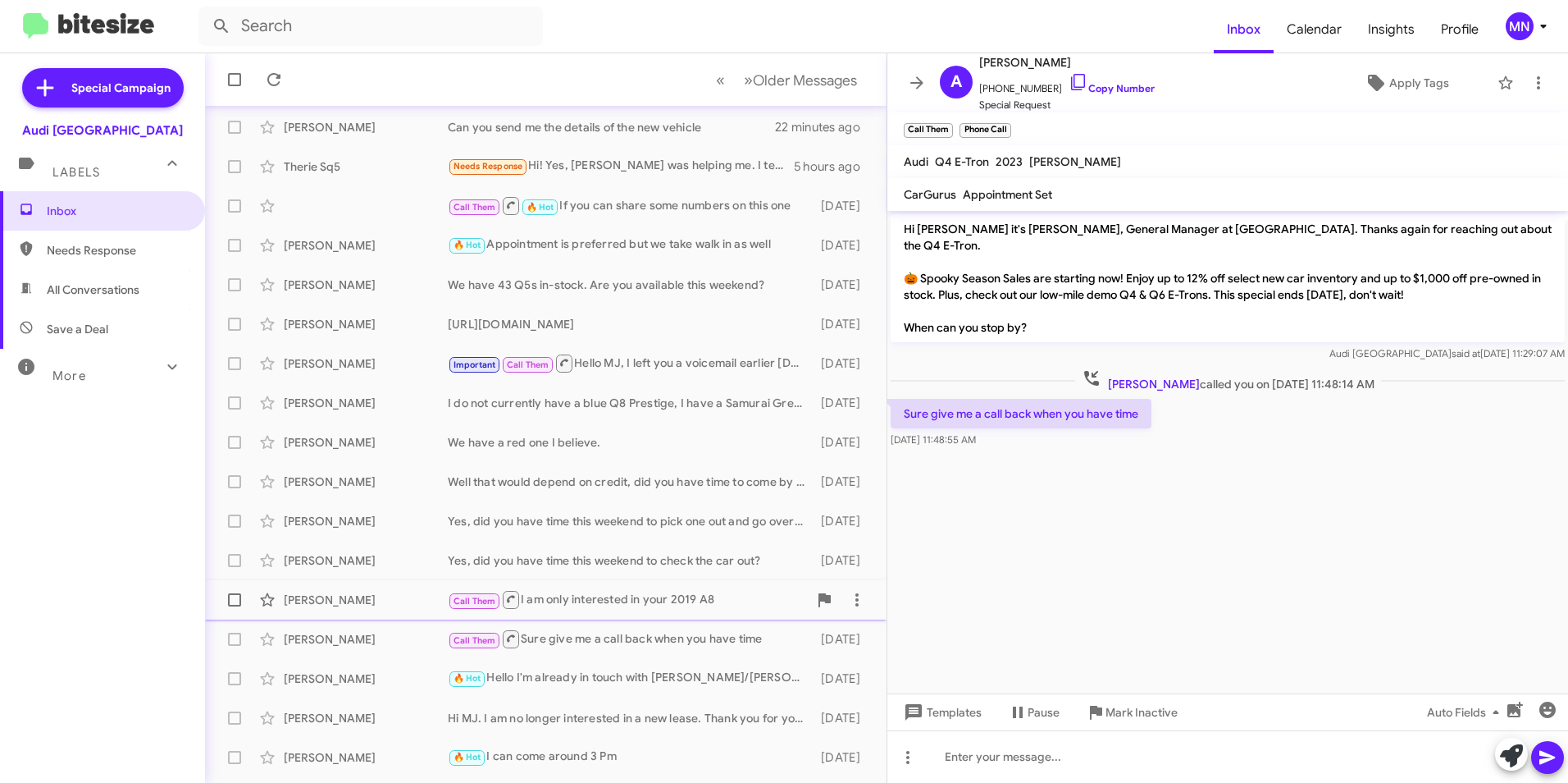
scroll to position [82, 0]
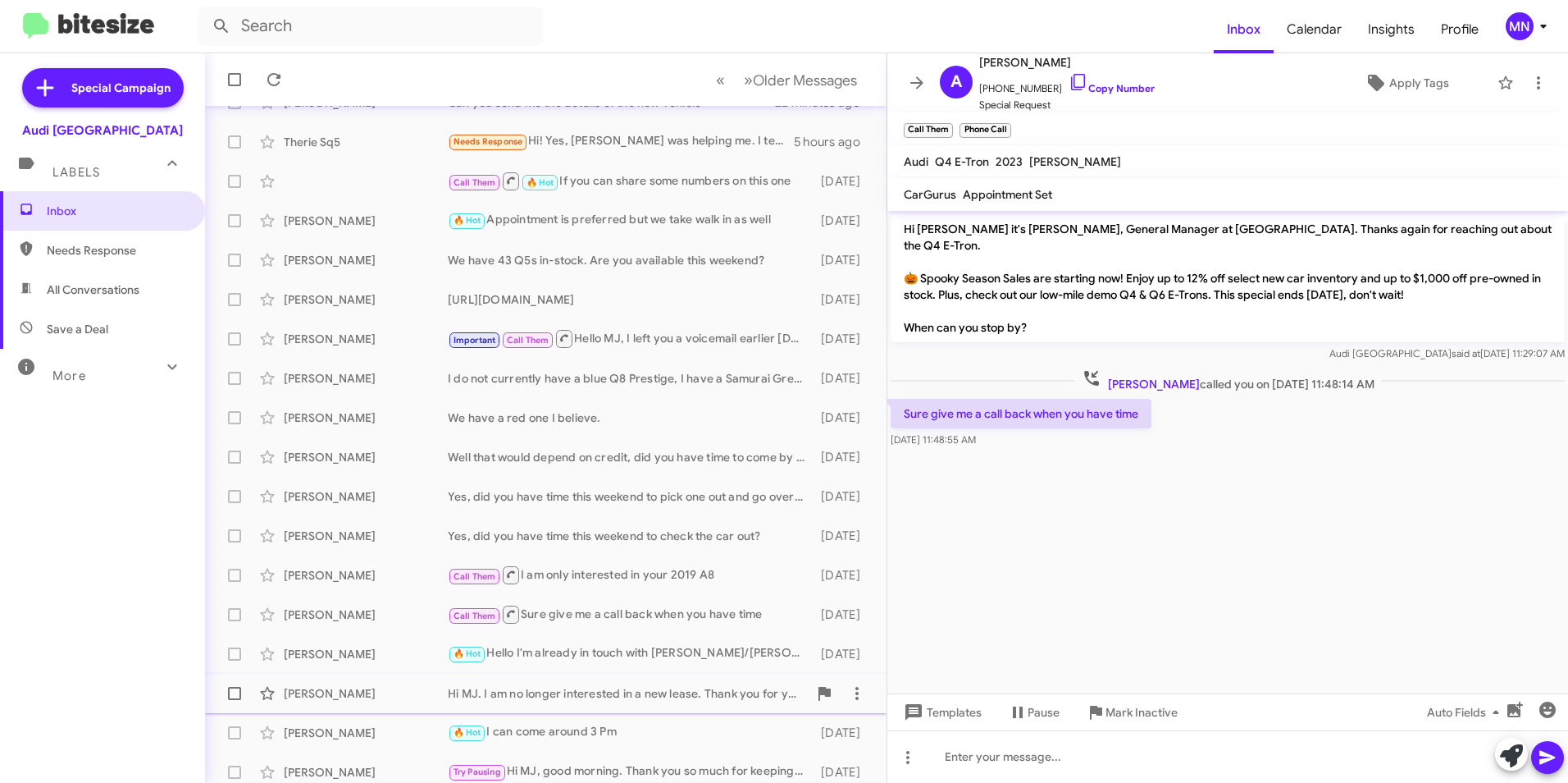
click at [687, 689] on div "Hi MJ. I am no longer interested in a new lease. Thank you for your time" at bounding box center [627, 693] width 360 height 16
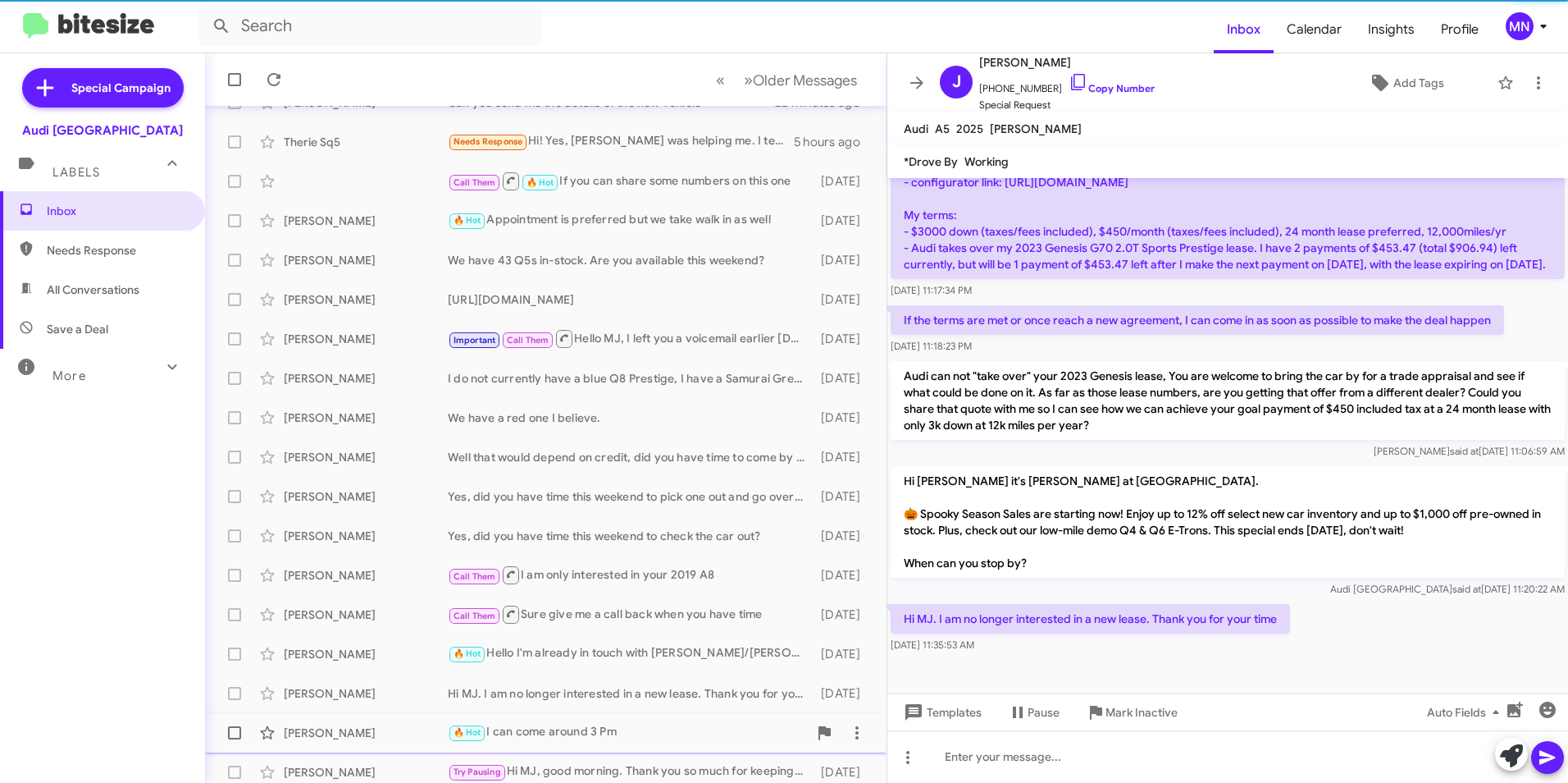
scroll to position [598, 0]
click at [685, 717] on div "[PERSON_NAME] 🔥 Hot I can come around 3 Pm [DATE]" at bounding box center [545, 733] width 655 height 32
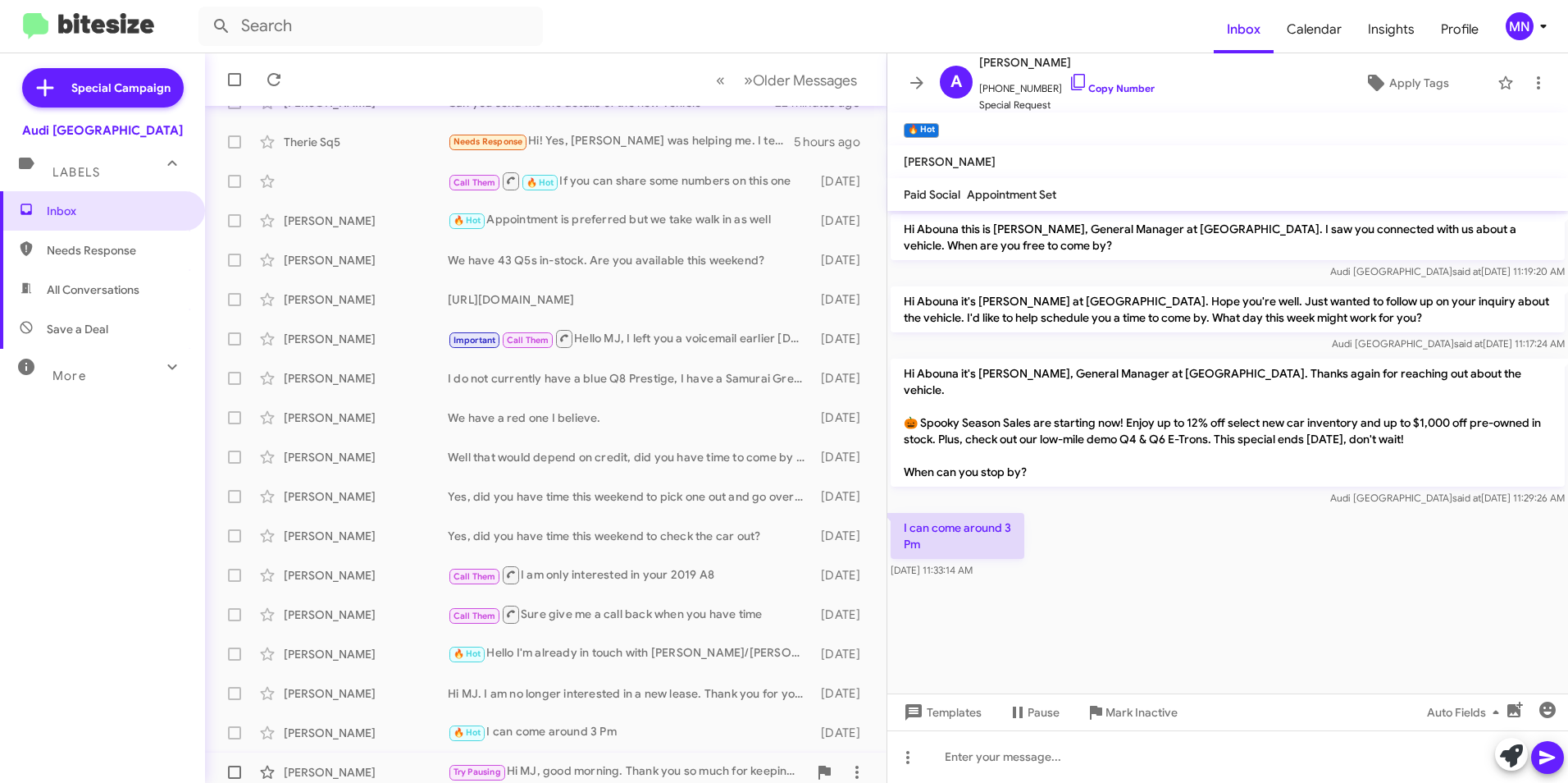
click at [684, 754] on span "[PERSON_NAME] Try Pausing Hi MJ, good morning. Thank you so much for keeping us…" at bounding box center [545, 772] width 681 height 40
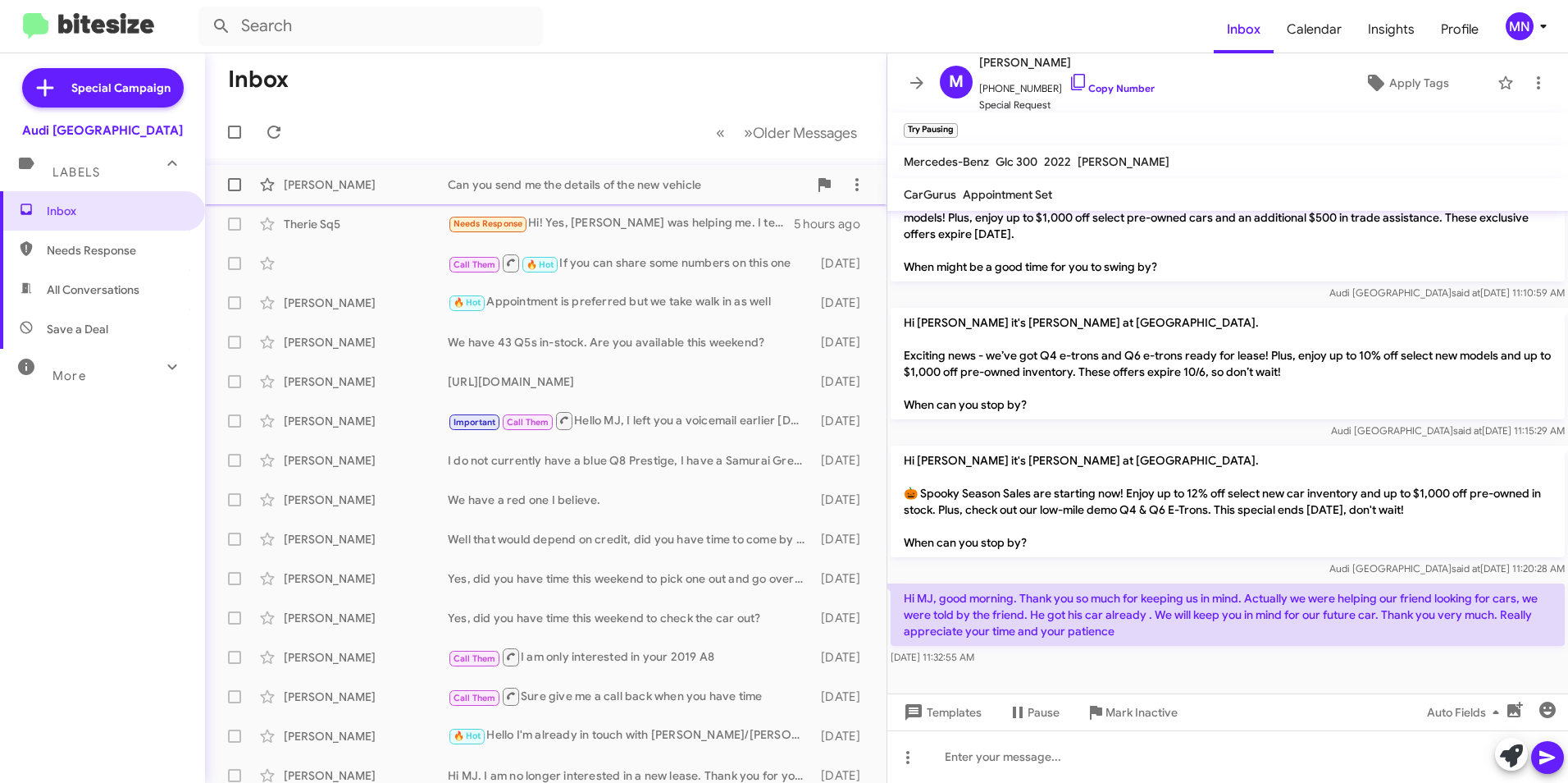
click at [707, 168] on div "[PERSON_NAME] Can you send me the details of the new vehicle 22 minutes ago" at bounding box center [545, 184] width 655 height 32
